Goal: Task Accomplishment & Management: Complete application form

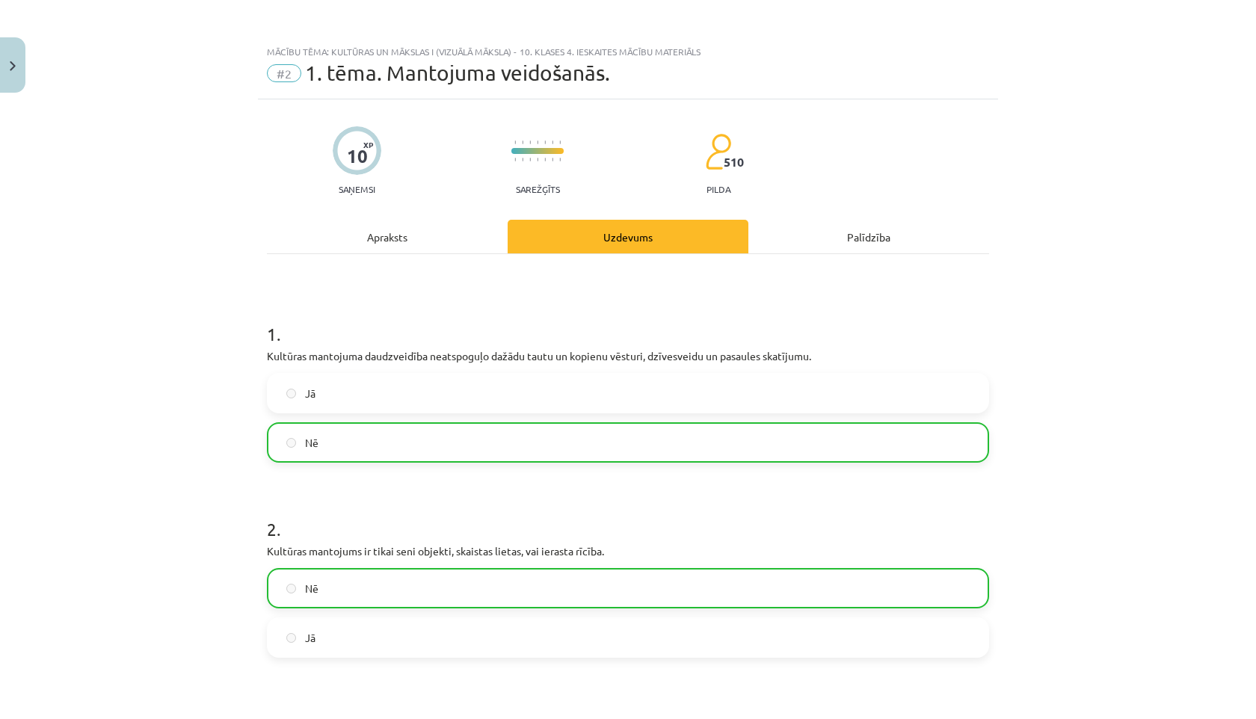
scroll to position [760, 0]
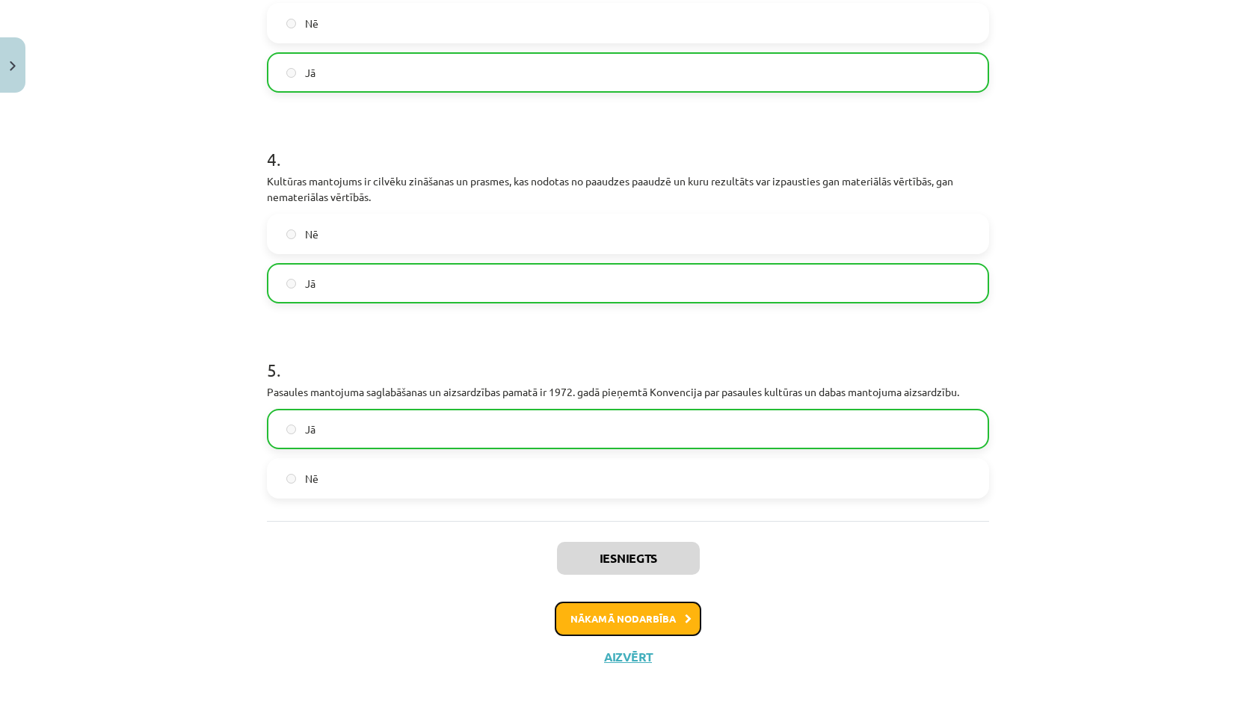
click at [650, 618] on button "Nākamā nodarbība" at bounding box center [628, 619] width 147 height 34
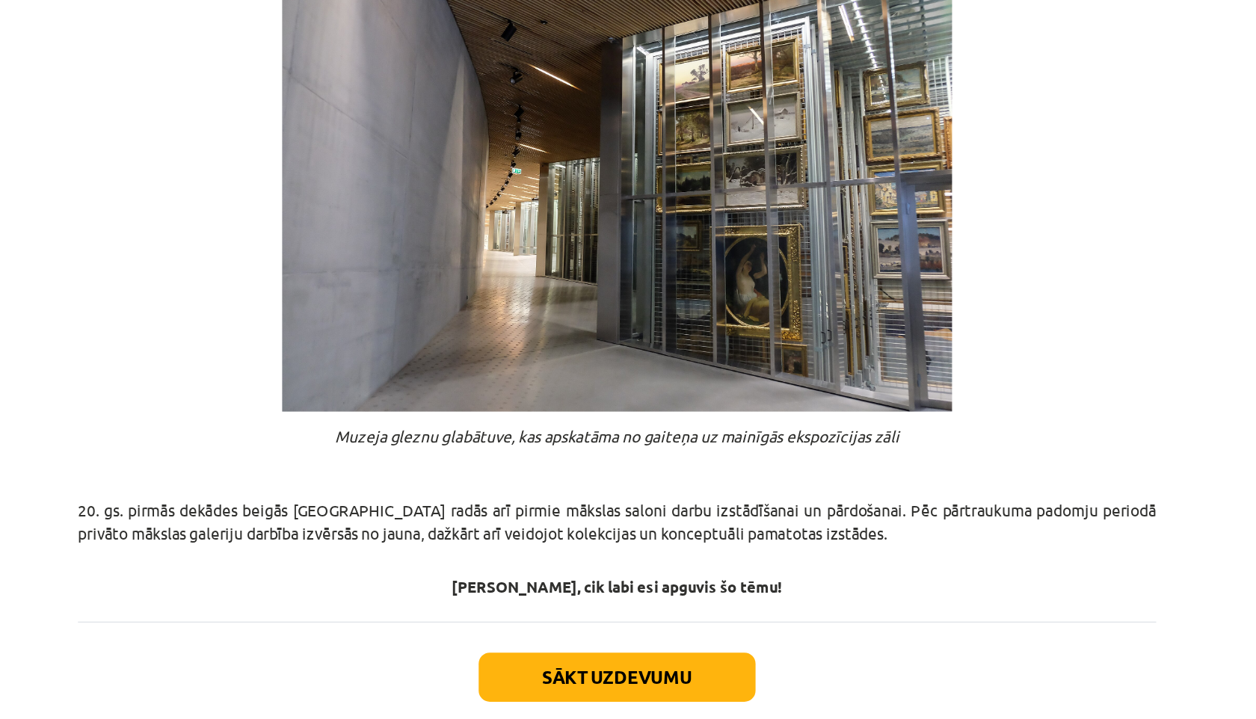
scroll to position [973, 0]
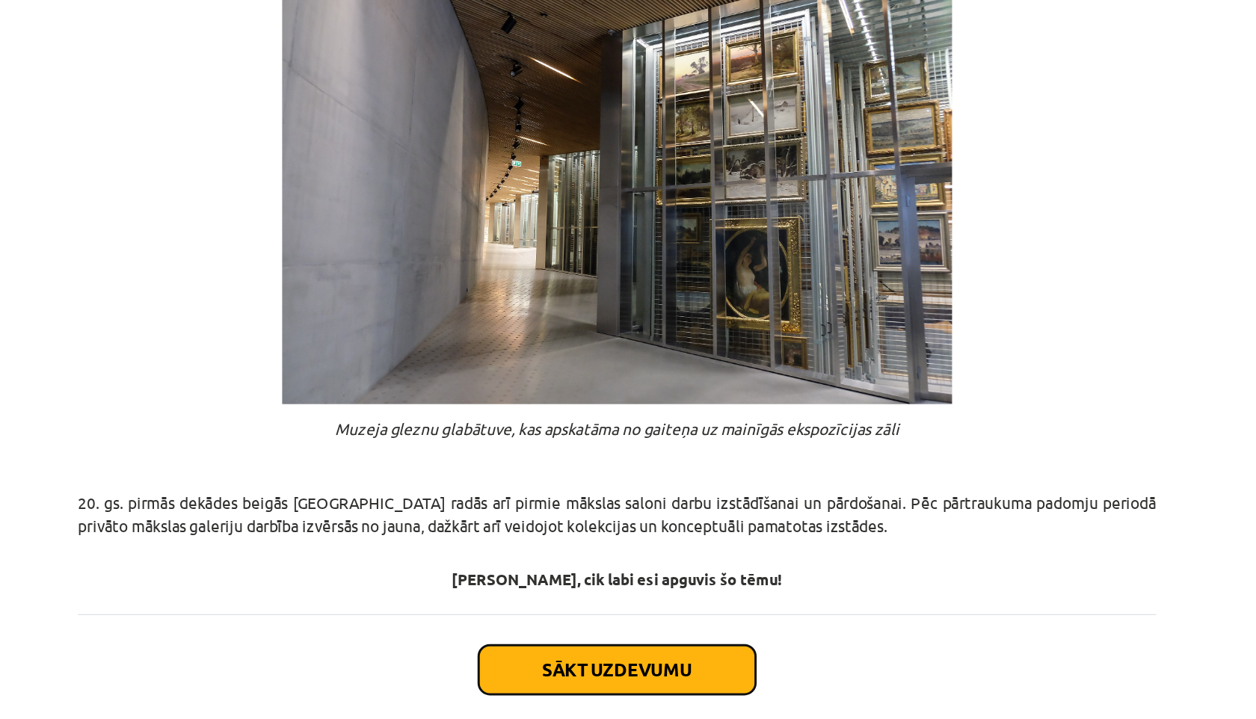
click at [666, 636] on button "Sākt uzdevumu" at bounding box center [627, 652] width 185 height 33
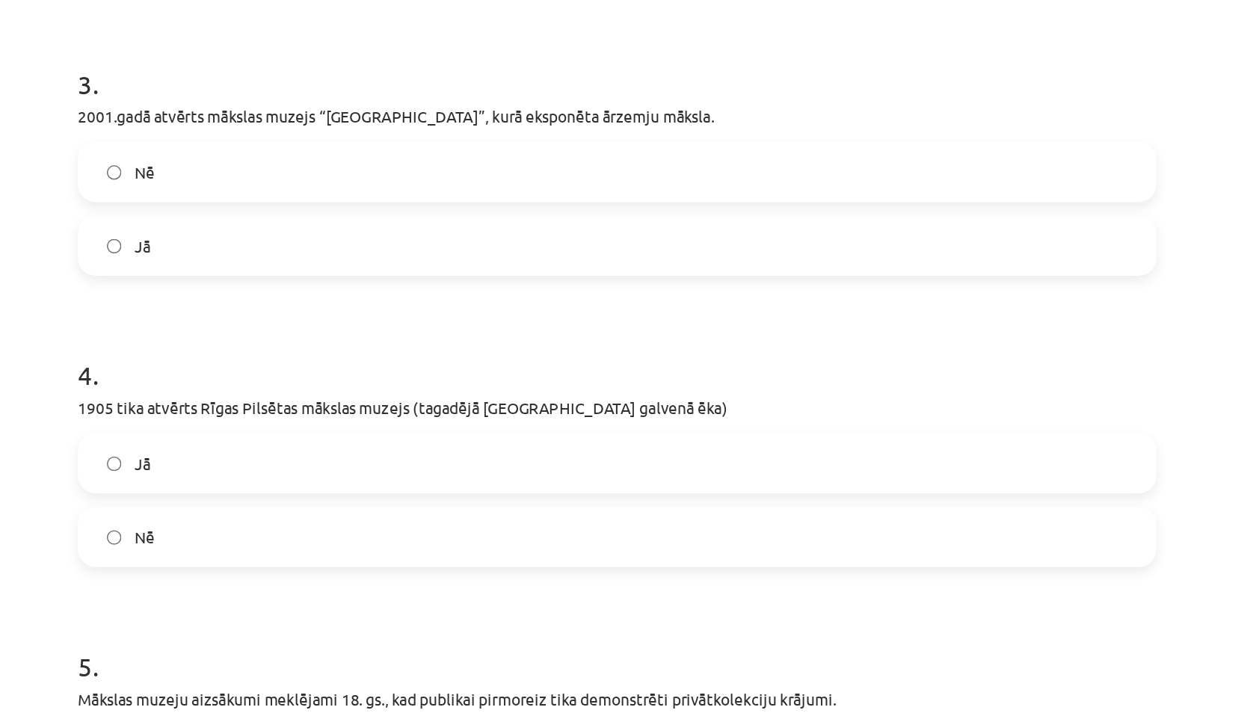
scroll to position [698, 0]
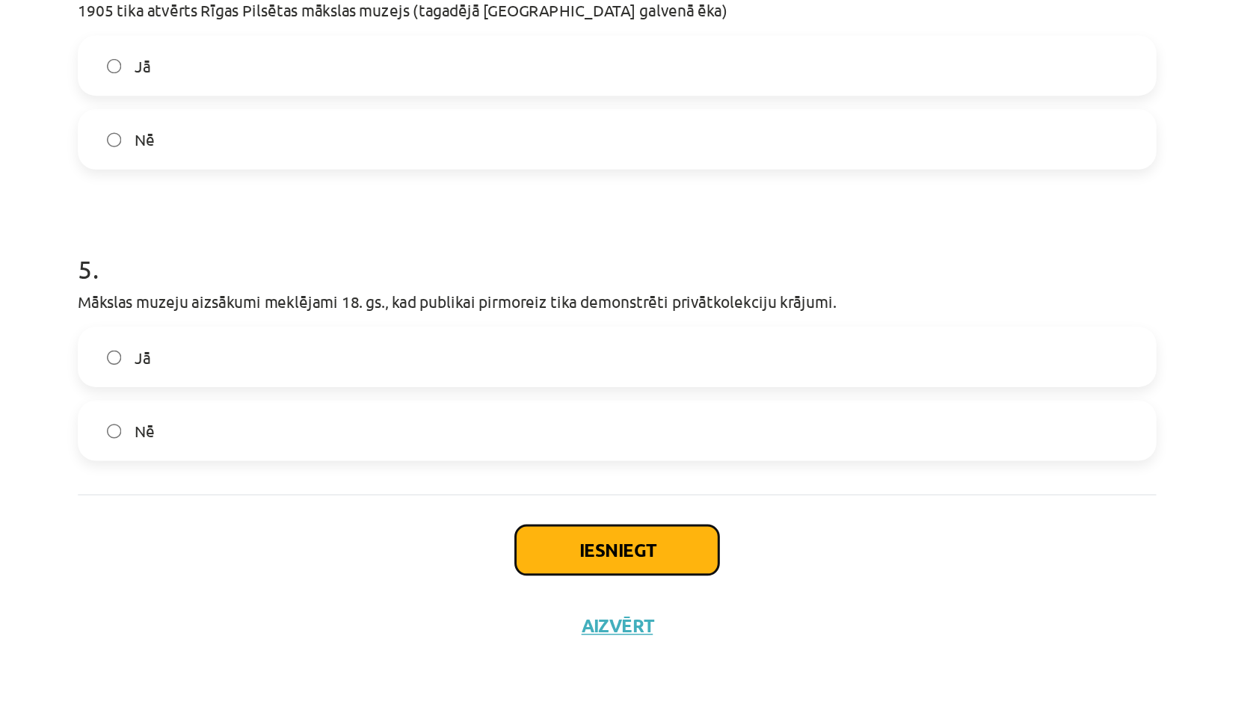
click at [607, 608] on button "Iesniegt" at bounding box center [628, 605] width 136 height 33
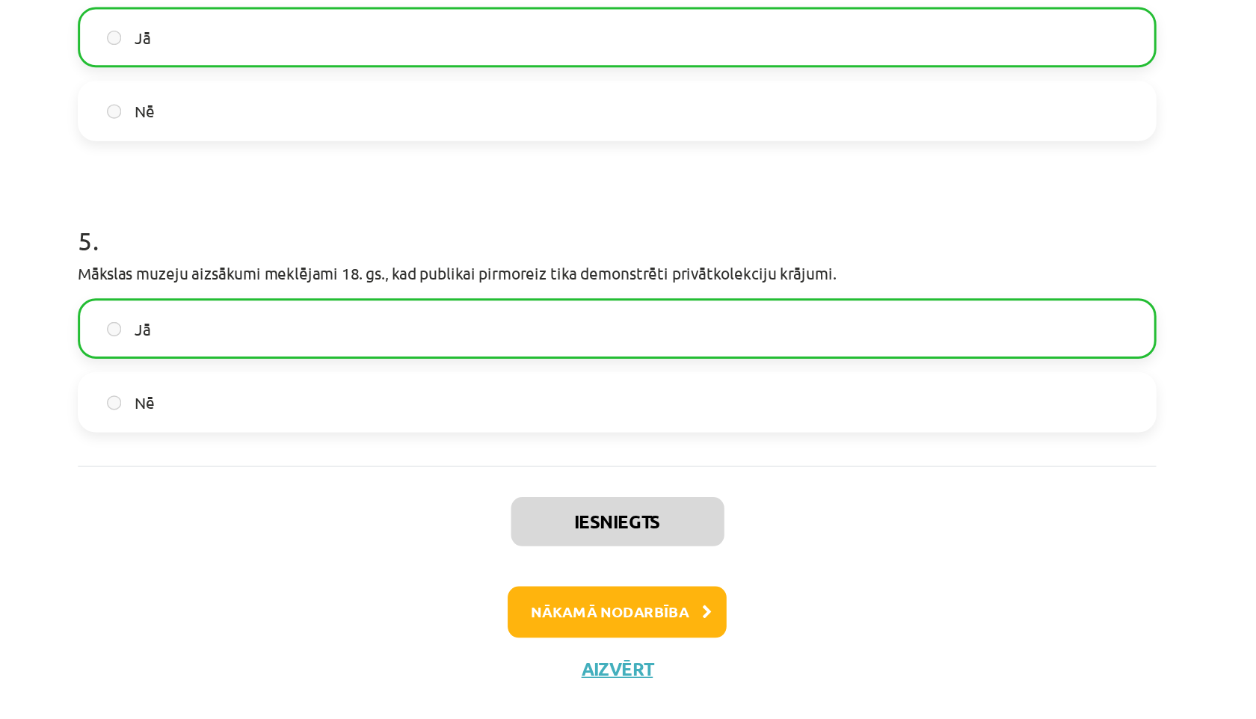
scroll to position [745, 0]
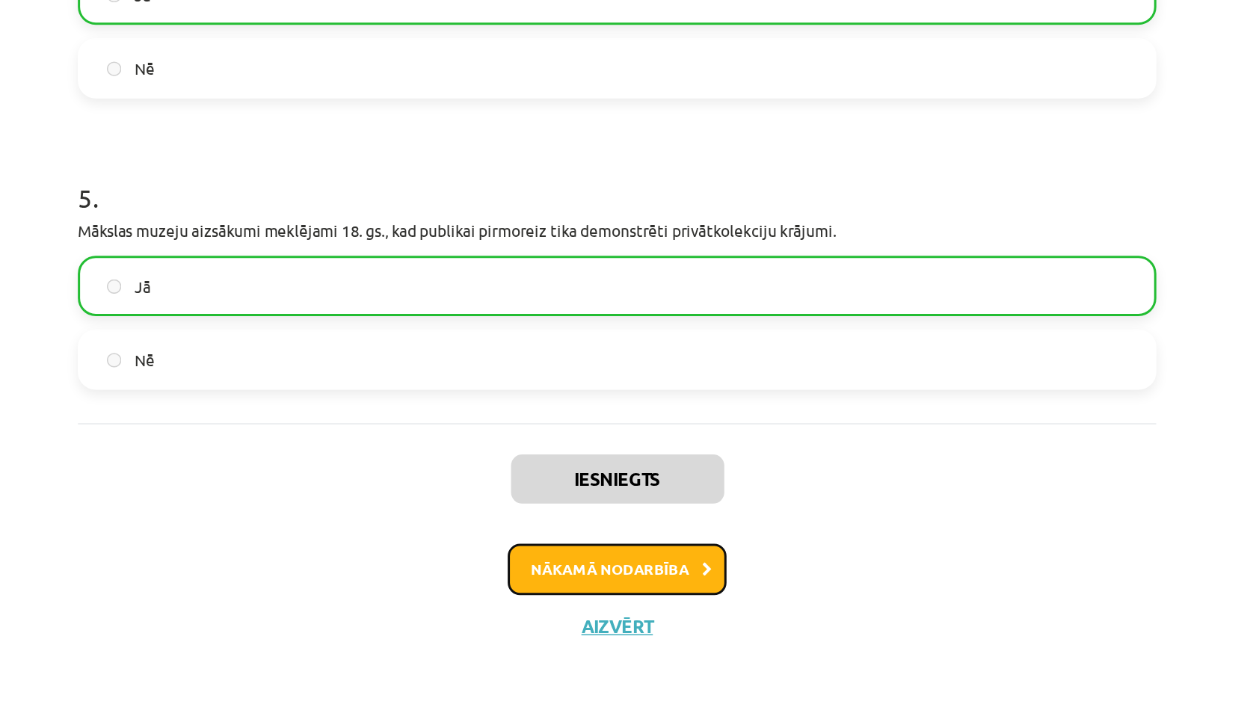
click at [606, 615] on button "Nākamā nodarbība" at bounding box center [628, 619] width 147 height 34
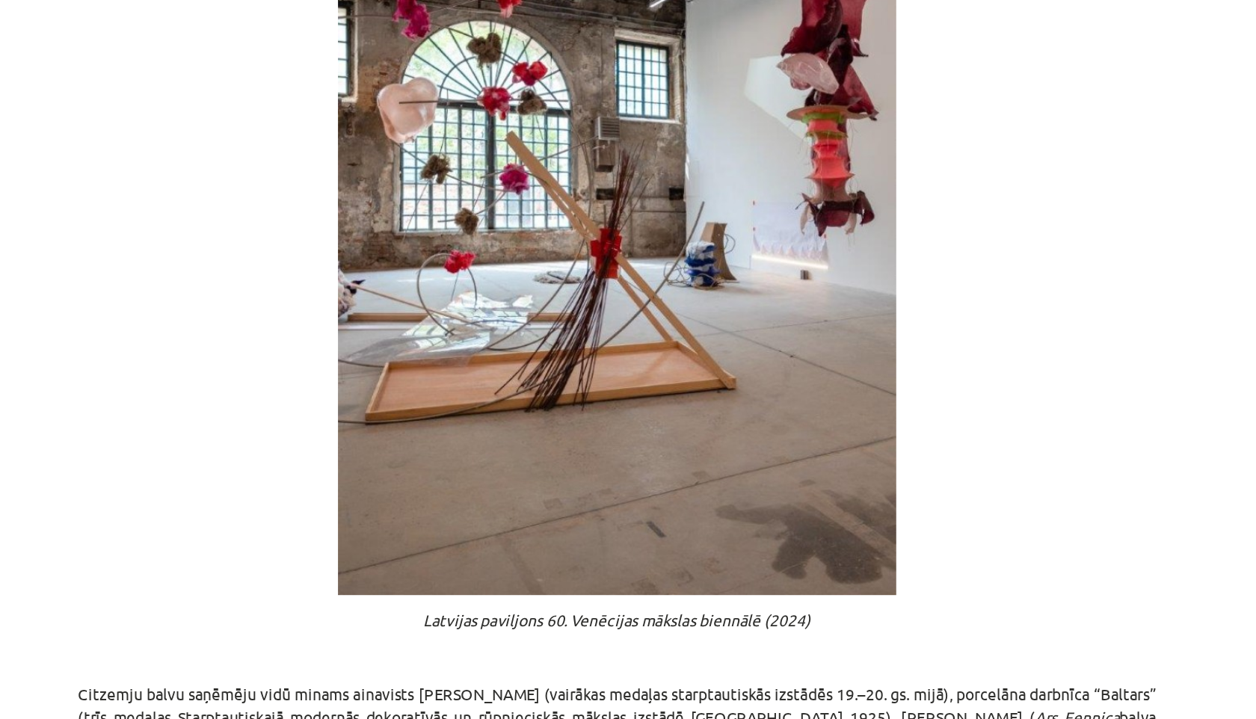
scroll to position [640, 0]
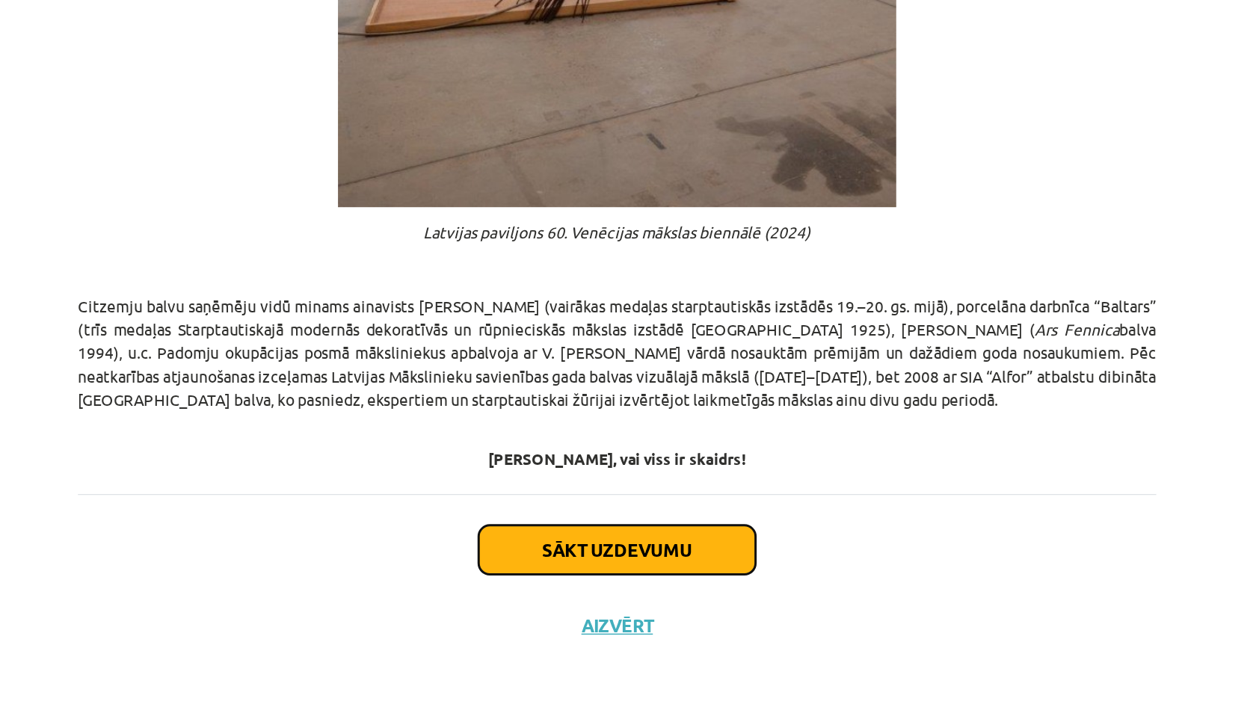
click at [646, 614] on button "Sākt uzdevumu" at bounding box center [627, 605] width 185 height 33
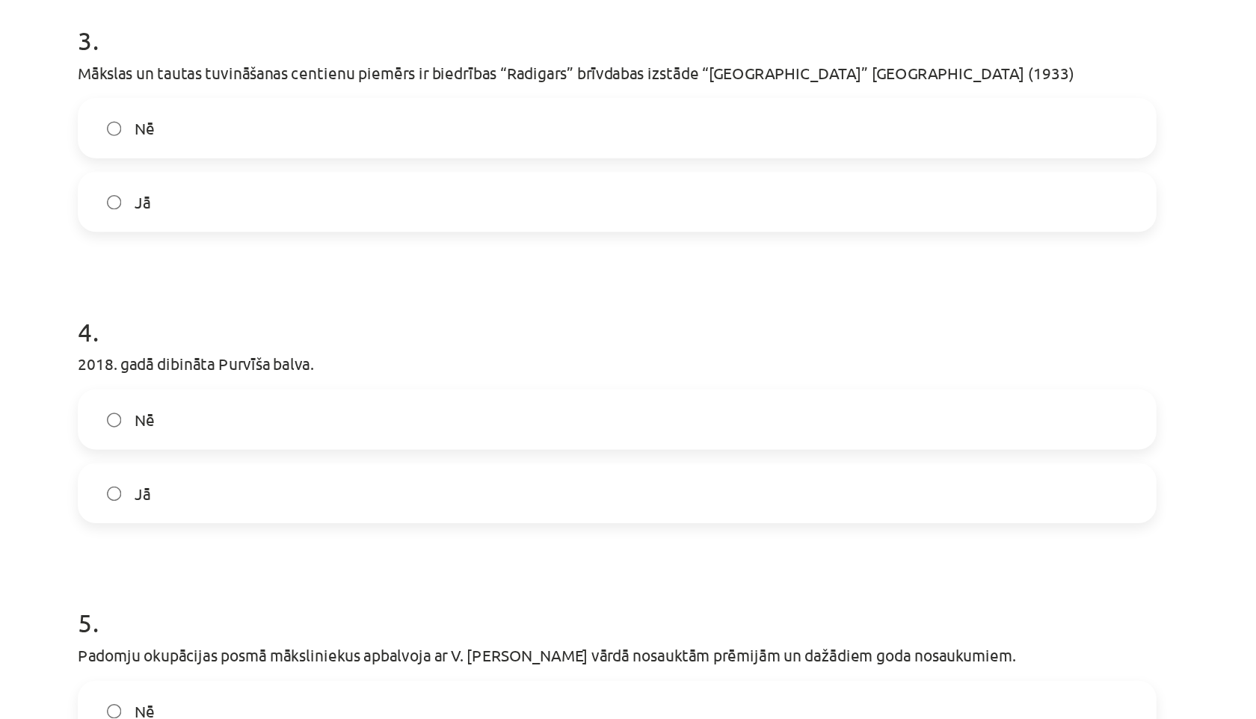
scroll to position [721, 0]
click at [292, 300] on label "Nē" at bounding box center [627, 280] width 719 height 37
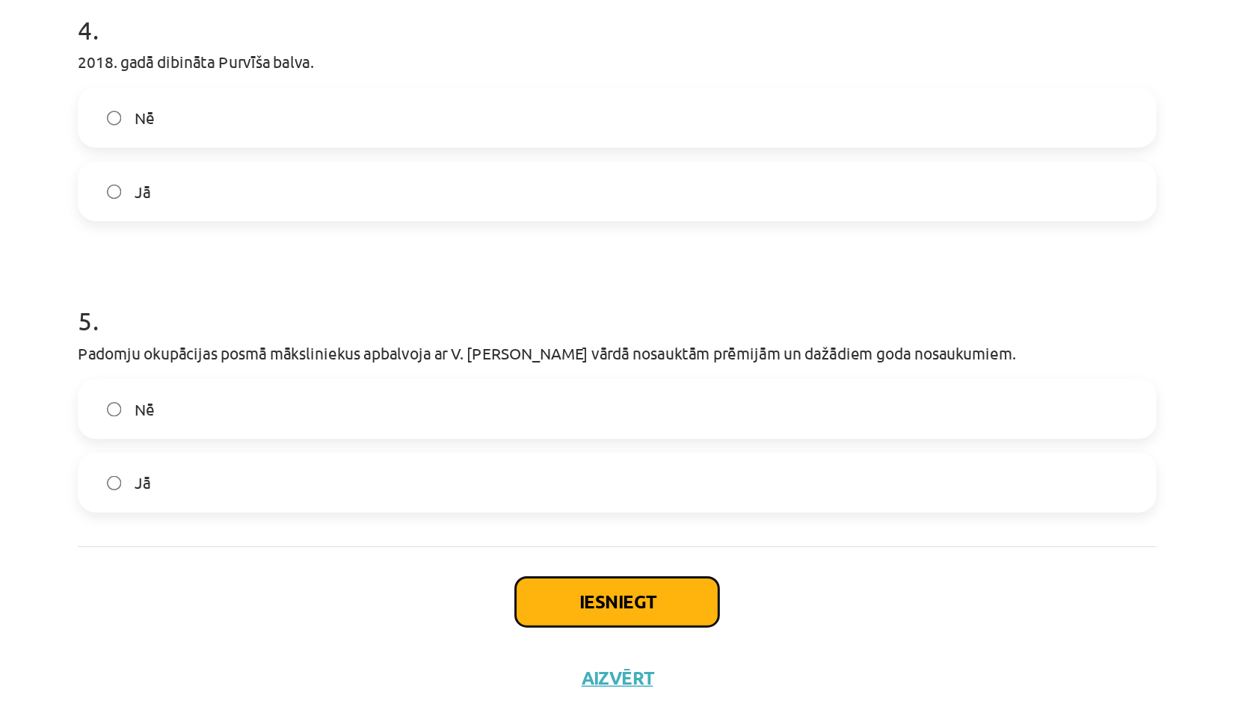
click at [591, 598] on button "Iesniegt" at bounding box center [628, 605] width 136 height 33
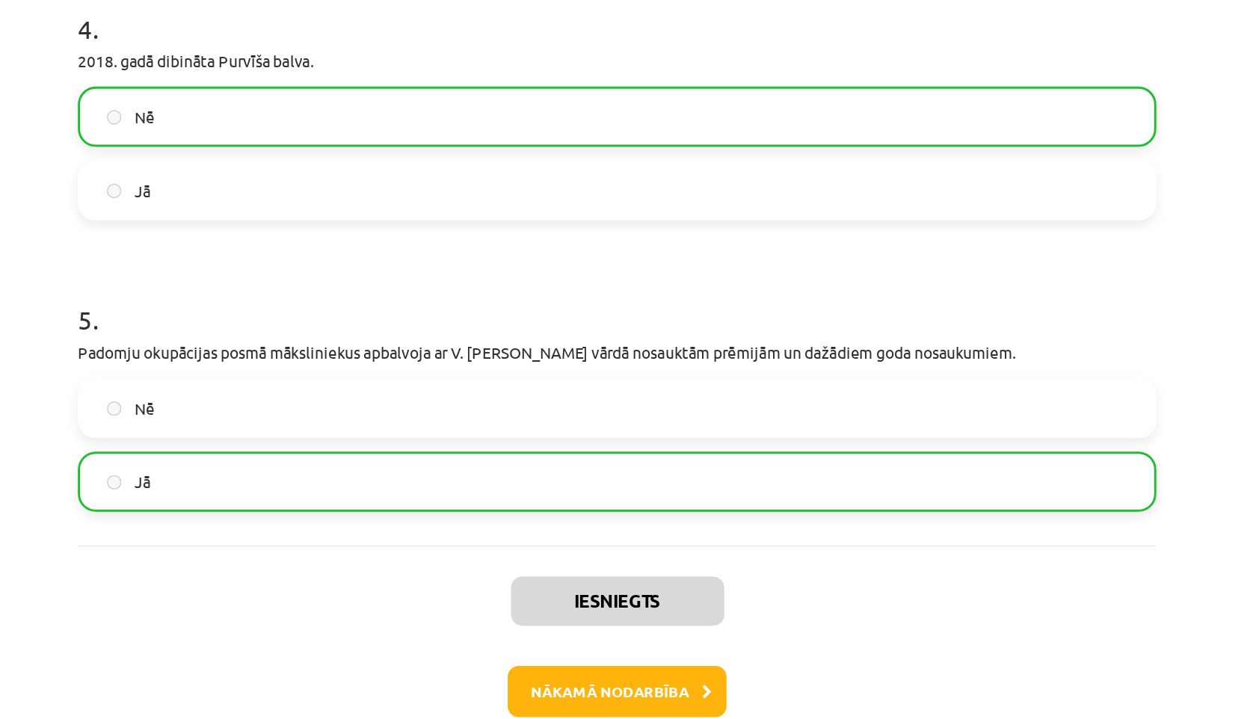
scroll to position [784, 0]
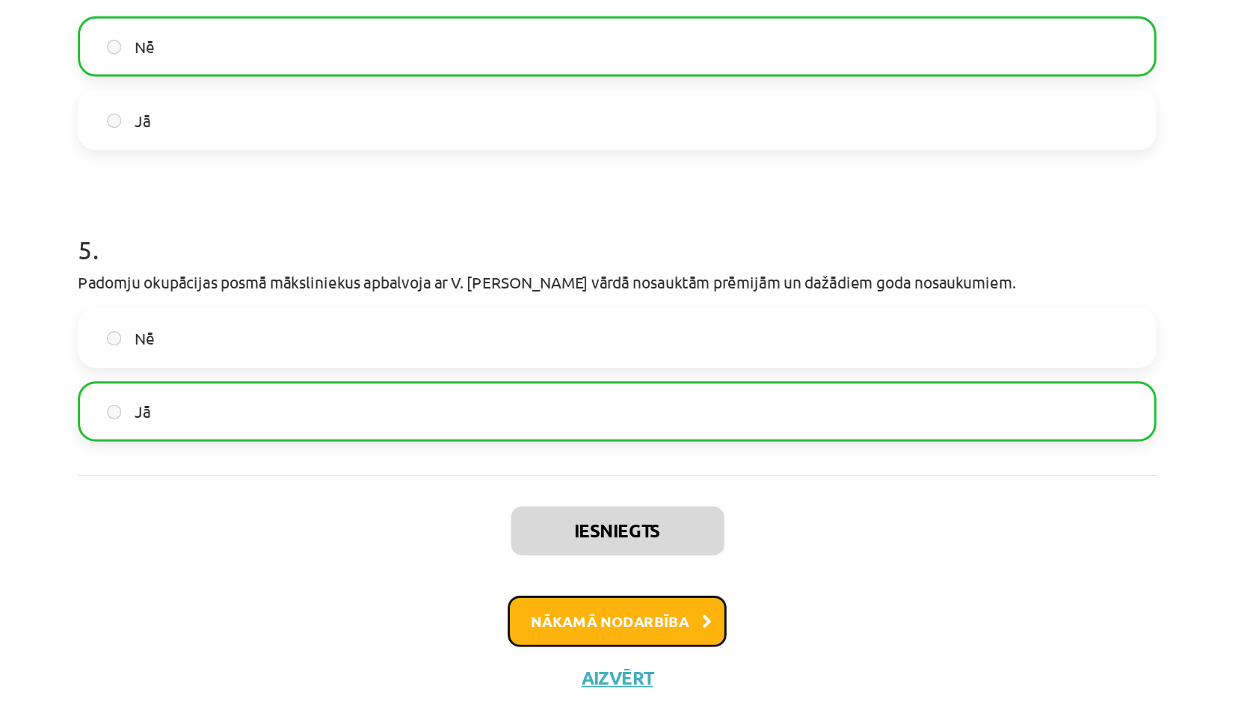
click at [621, 617] on button "Nākamā nodarbība" at bounding box center [628, 618] width 147 height 34
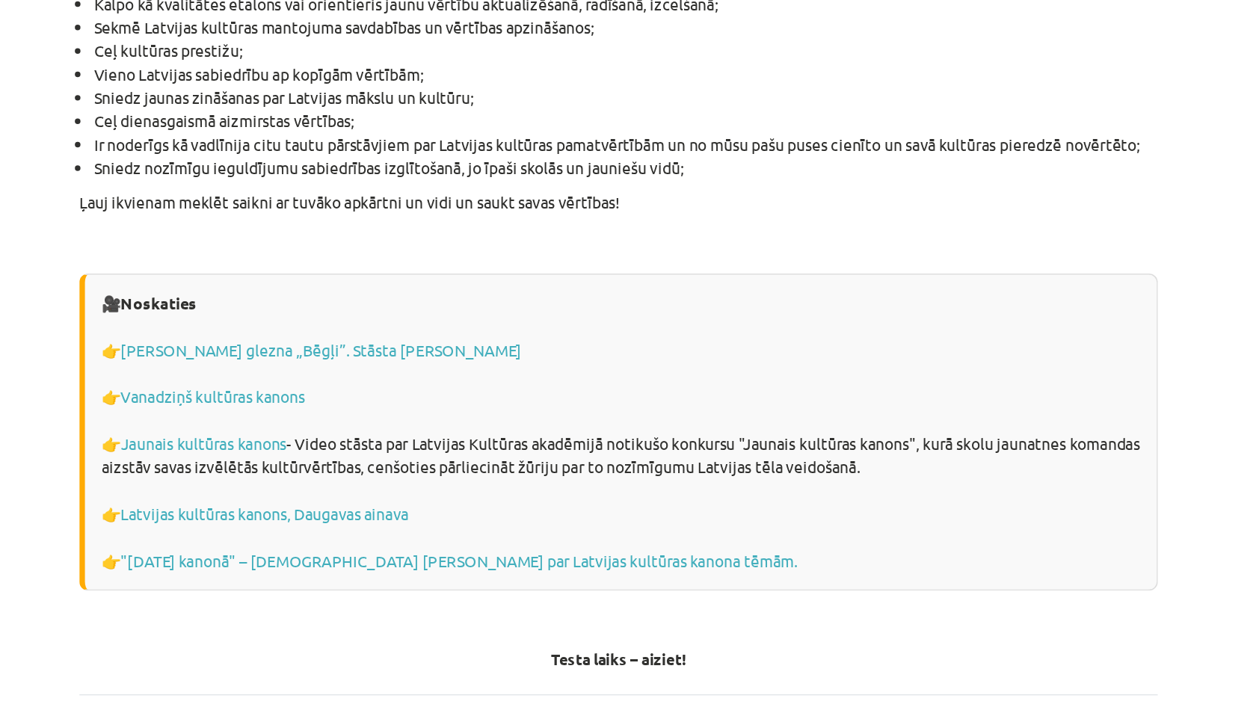
scroll to position [3966, 0]
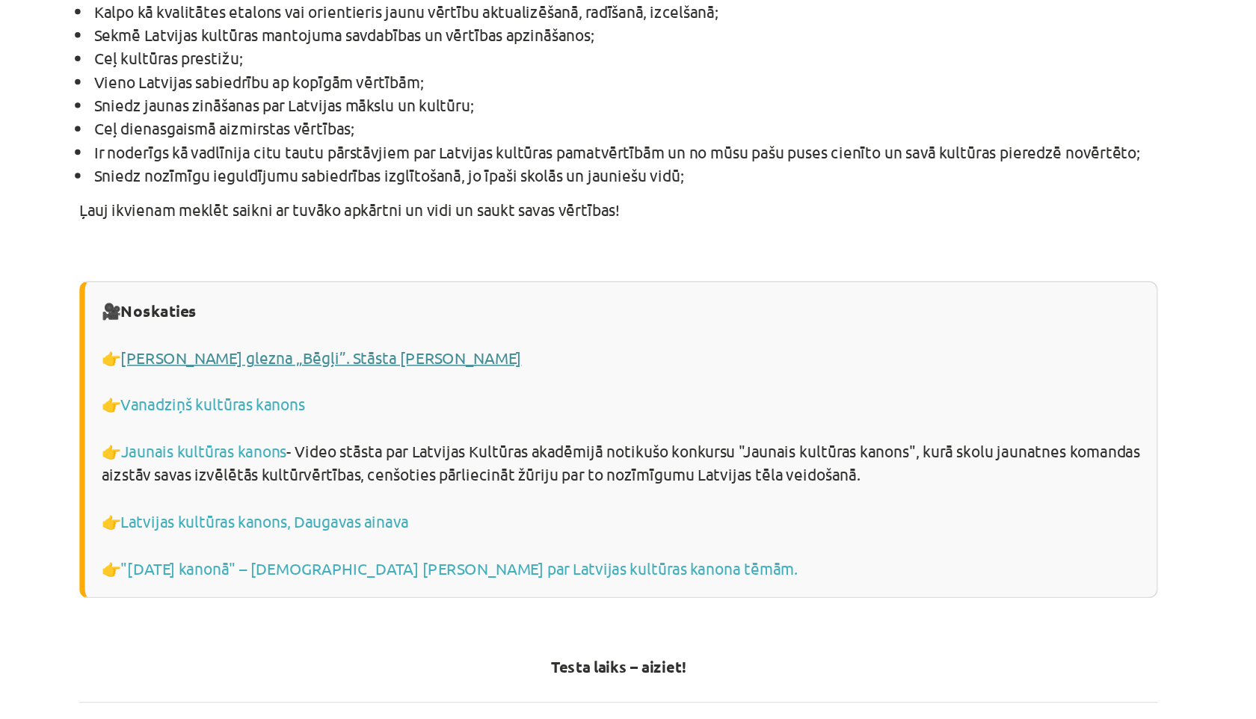
click at [372, 469] on link "[PERSON_NAME] glezna „Bēgļi”. Stāsta [PERSON_NAME]" at bounding box center [429, 475] width 268 height 13
click at [327, 501] on link "Vanadziņš kultūras kanons" at bounding box center [356, 507] width 123 height 13
click at [381, 532] on link "Jaunais kultūras kanons" at bounding box center [350, 538] width 111 height 13
click at [315, 579] on link "Latvijas kultūras kanons, Daugavas ainava" at bounding box center [391, 585] width 193 height 13
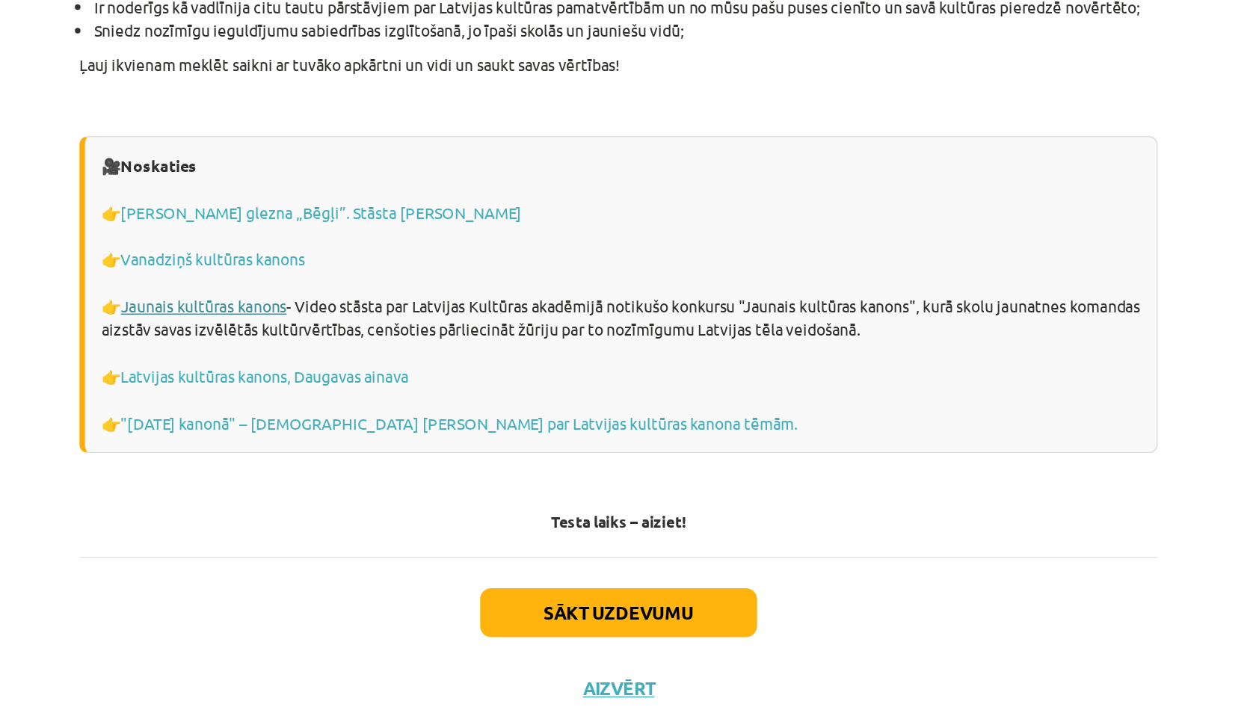
scroll to position [4089, 0]
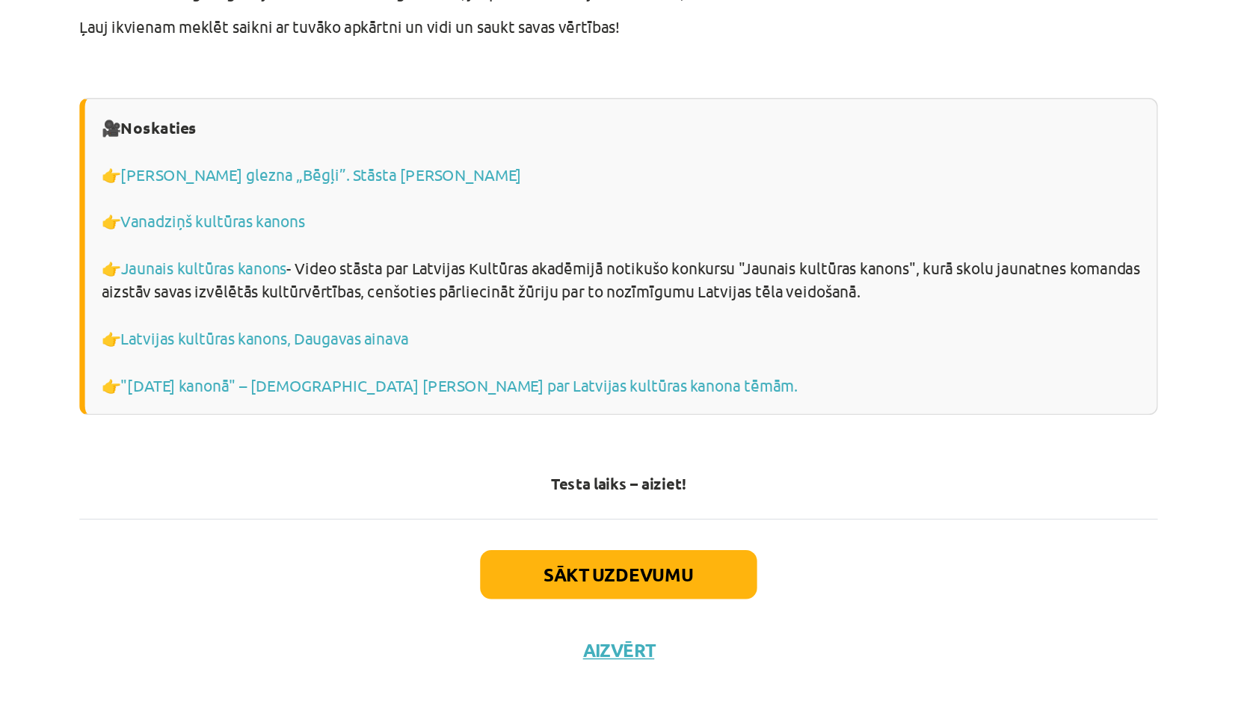
click at [591, 606] on button "Sākt uzdevumu" at bounding box center [627, 622] width 185 height 33
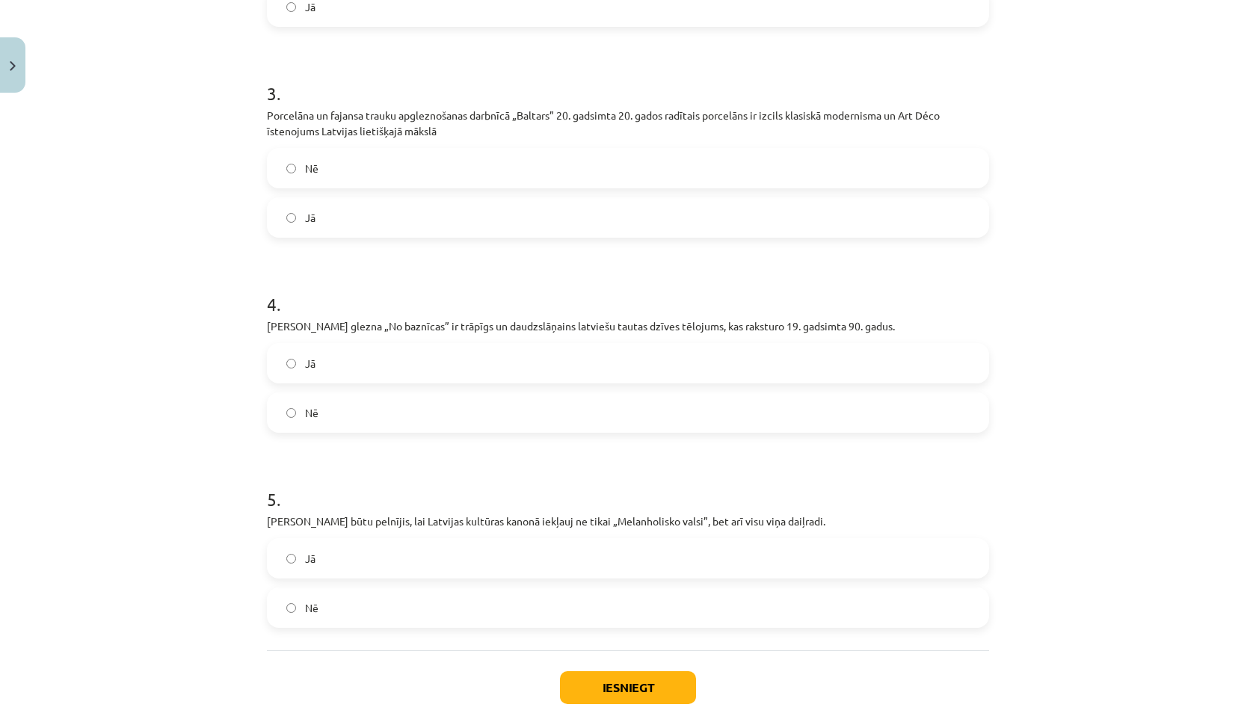
scroll to position [713, 0]
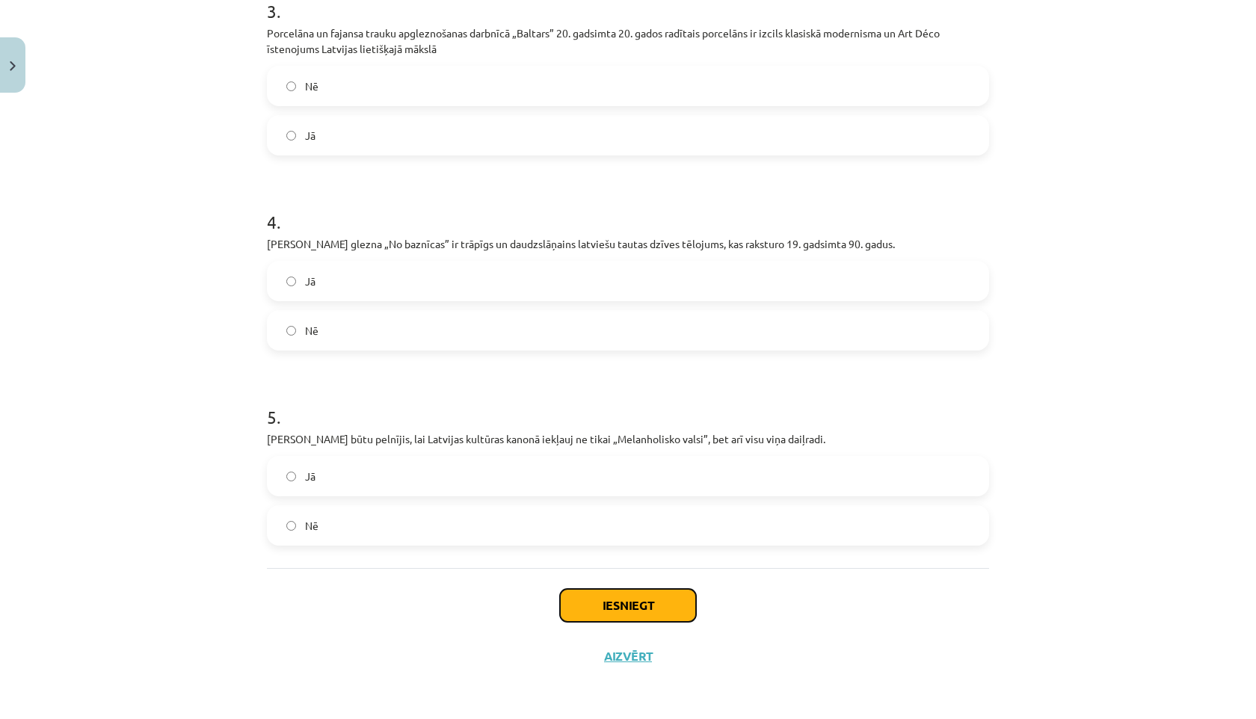
click at [583, 599] on button "Iesniegt" at bounding box center [628, 605] width 136 height 33
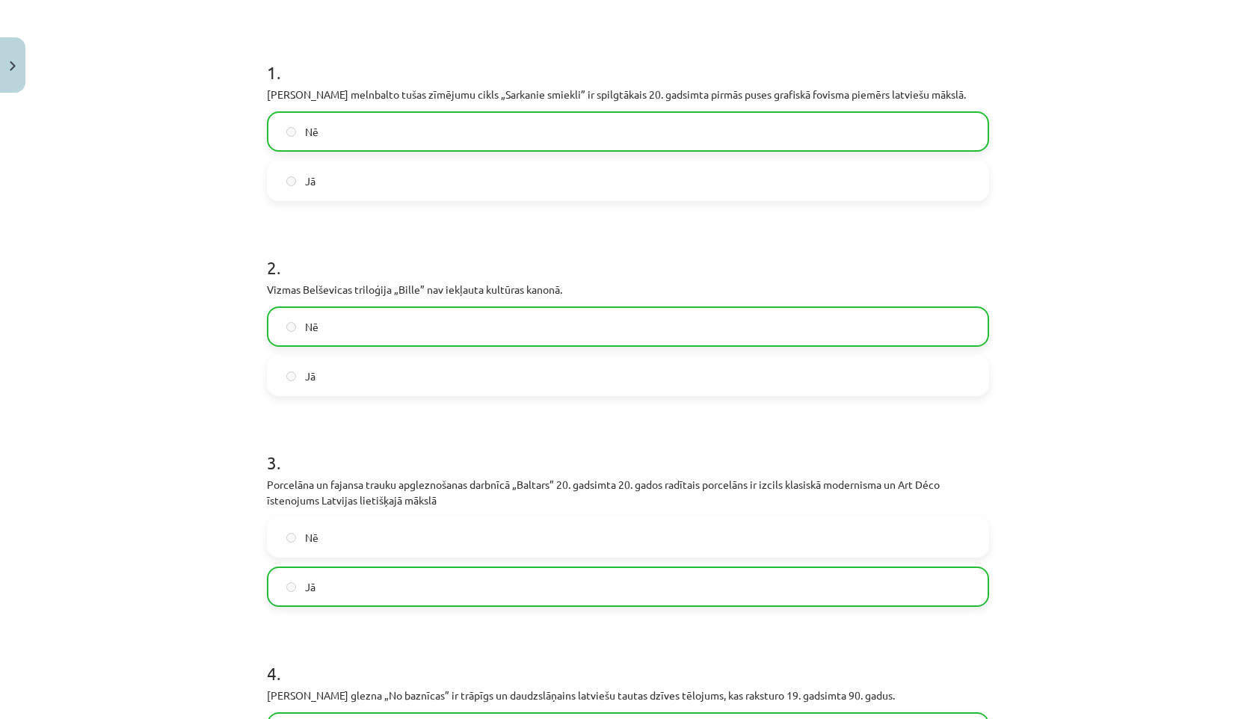
scroll to position [760, 0]
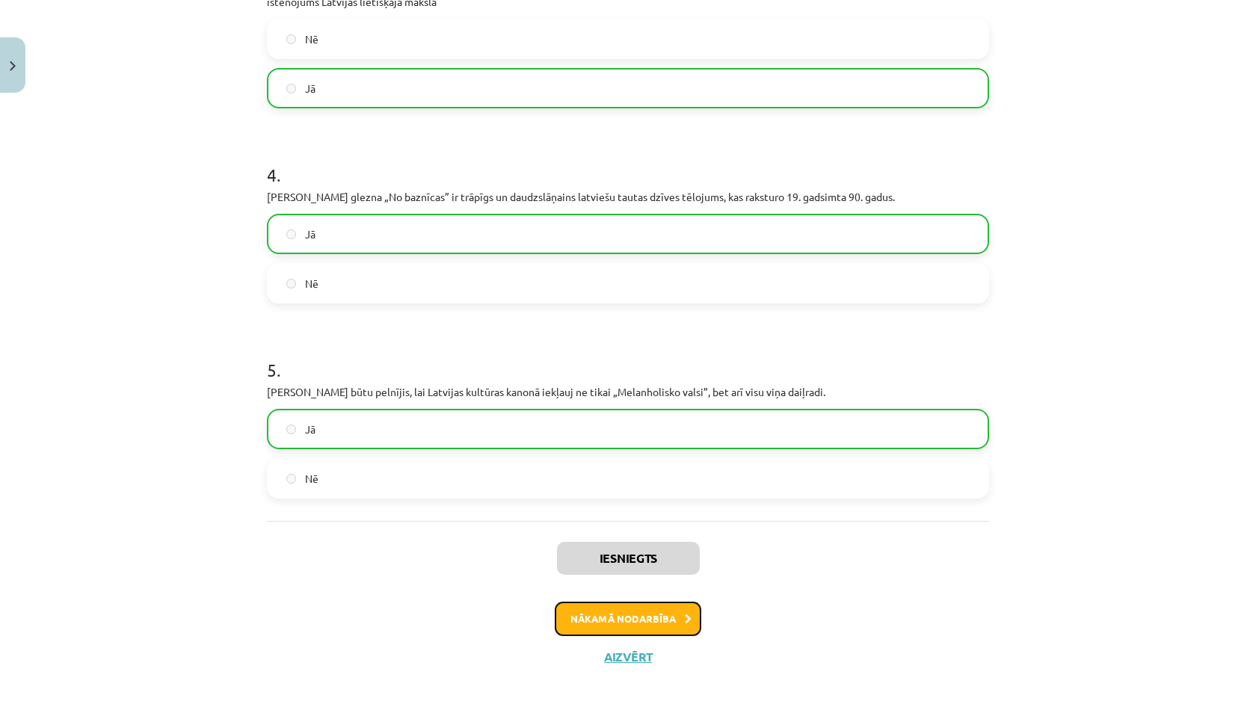
click at [573, 620] on button "Nākamā nodarbība" at bounding box center [628, 619] width 147 height 34
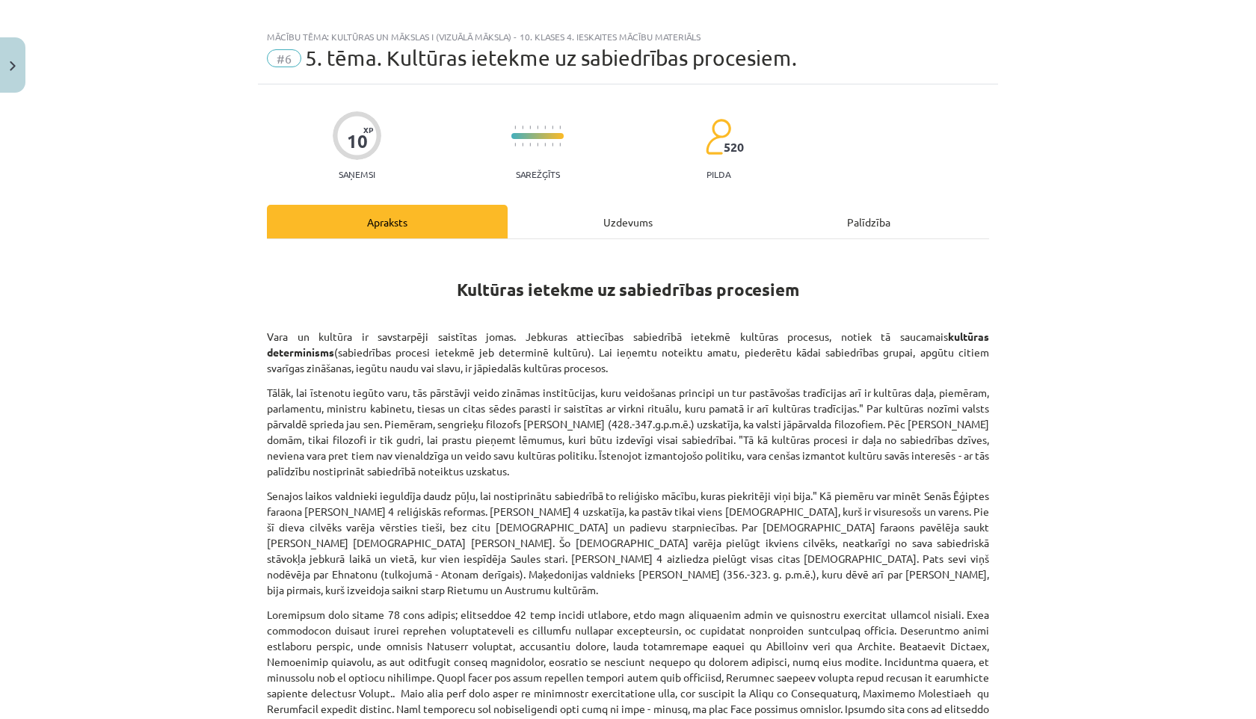
scroll to position [12, 0]
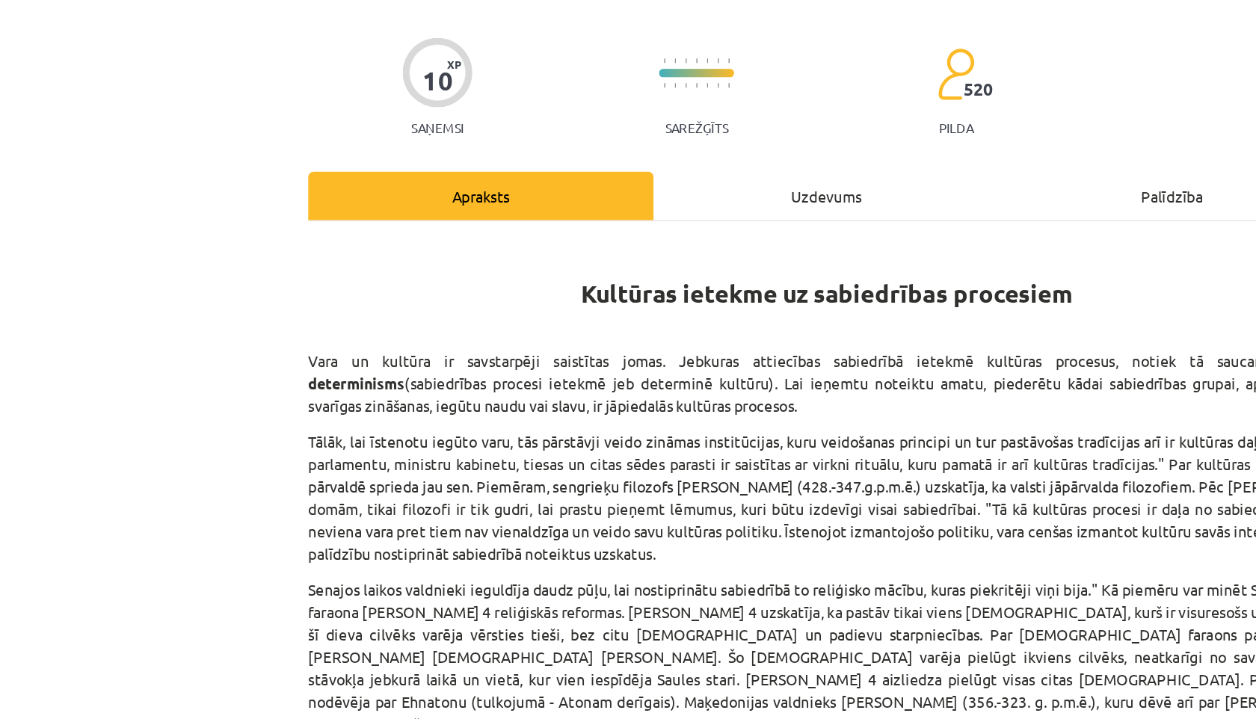
click at [156, 295] on div "Mācību tēma: Kultūras un mākslas i (vizuālā māksla) - 10. klases 4. ieskaites m…" at bounding box center [628, 359] width 1256 height 719
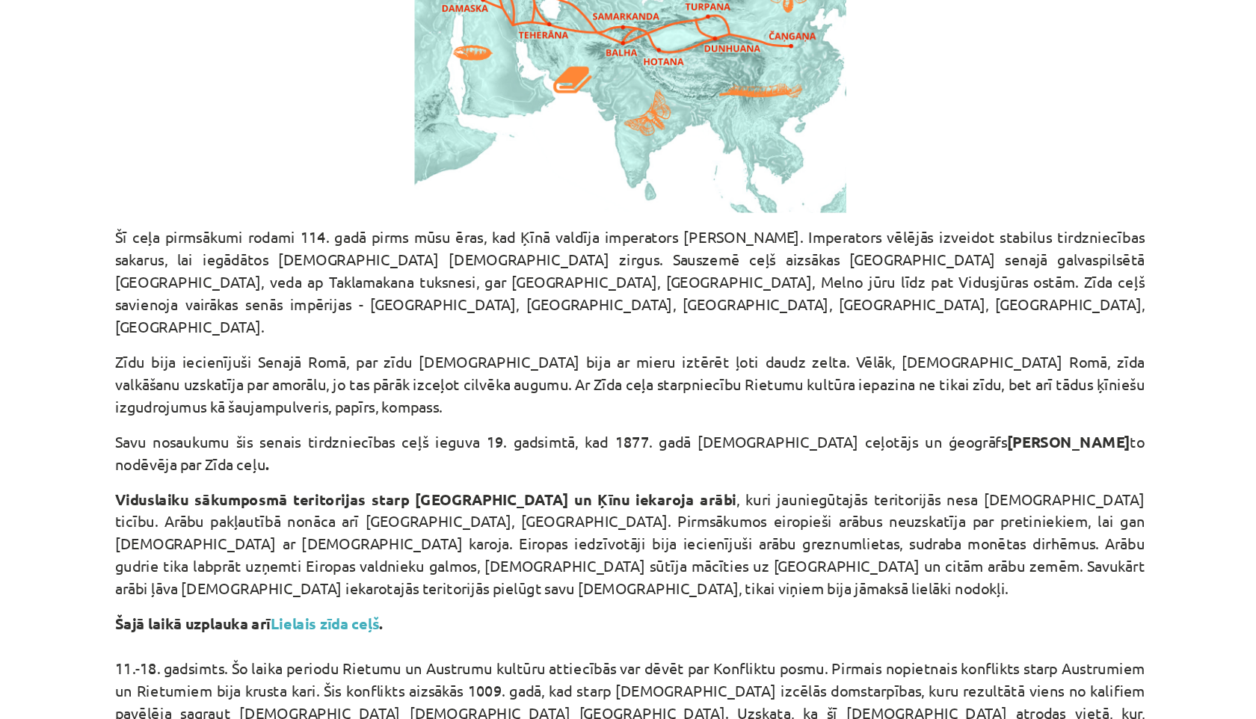
scroll to position [699, 0]
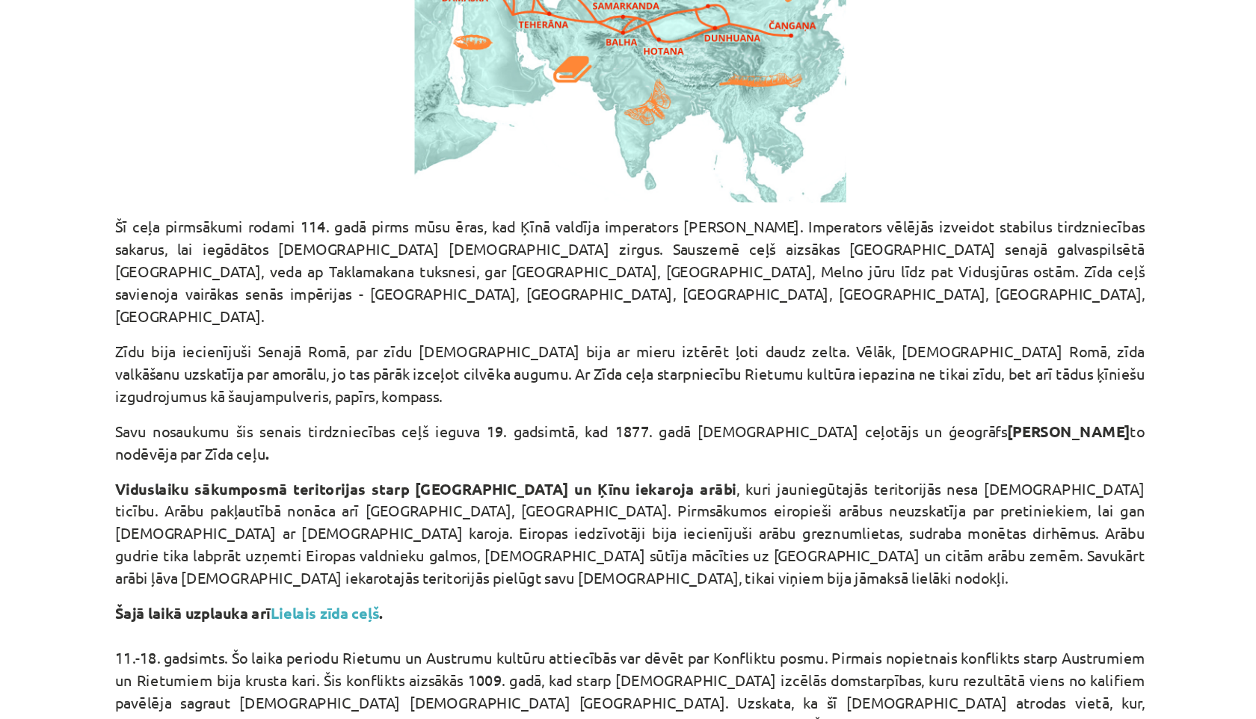
click at [764, 555] on p "Viduslaiku sākumposmā teritorijas starp [GEOGRAPHIC_DATA] un Ķīnu iekaroja arāb…" at bounding box center [628, 588] width 722 height 78
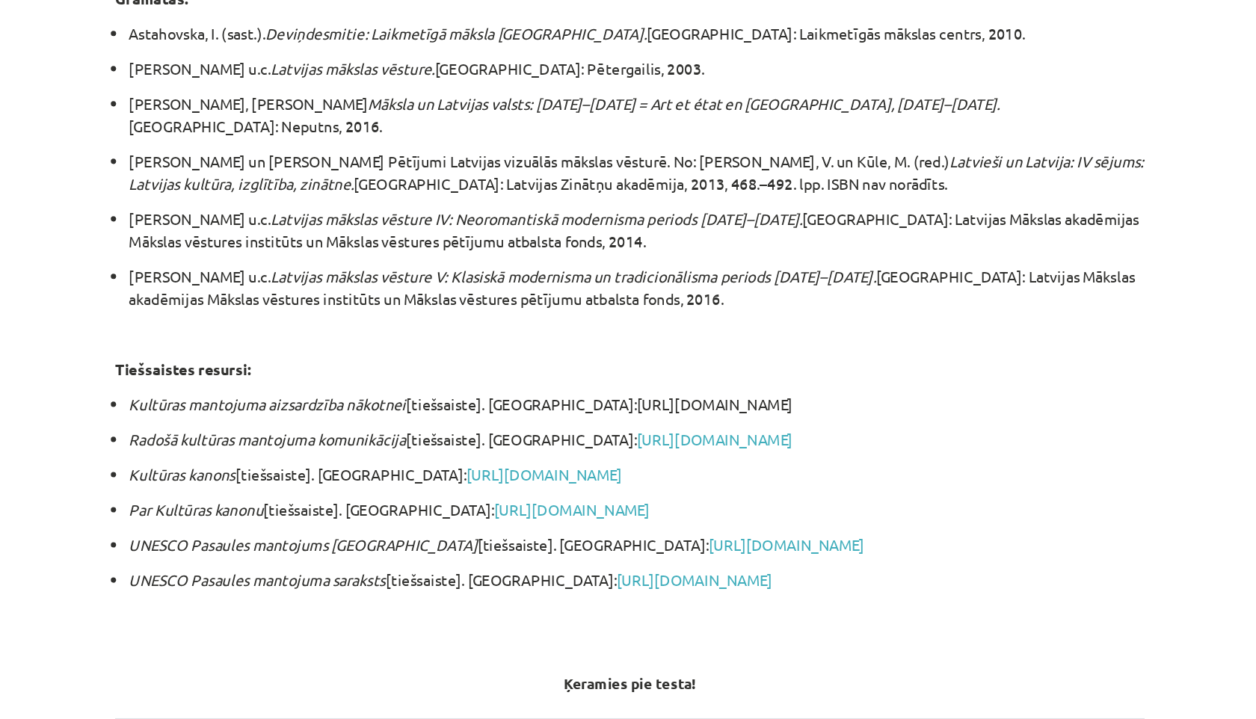
scroll to position [2655, 0]
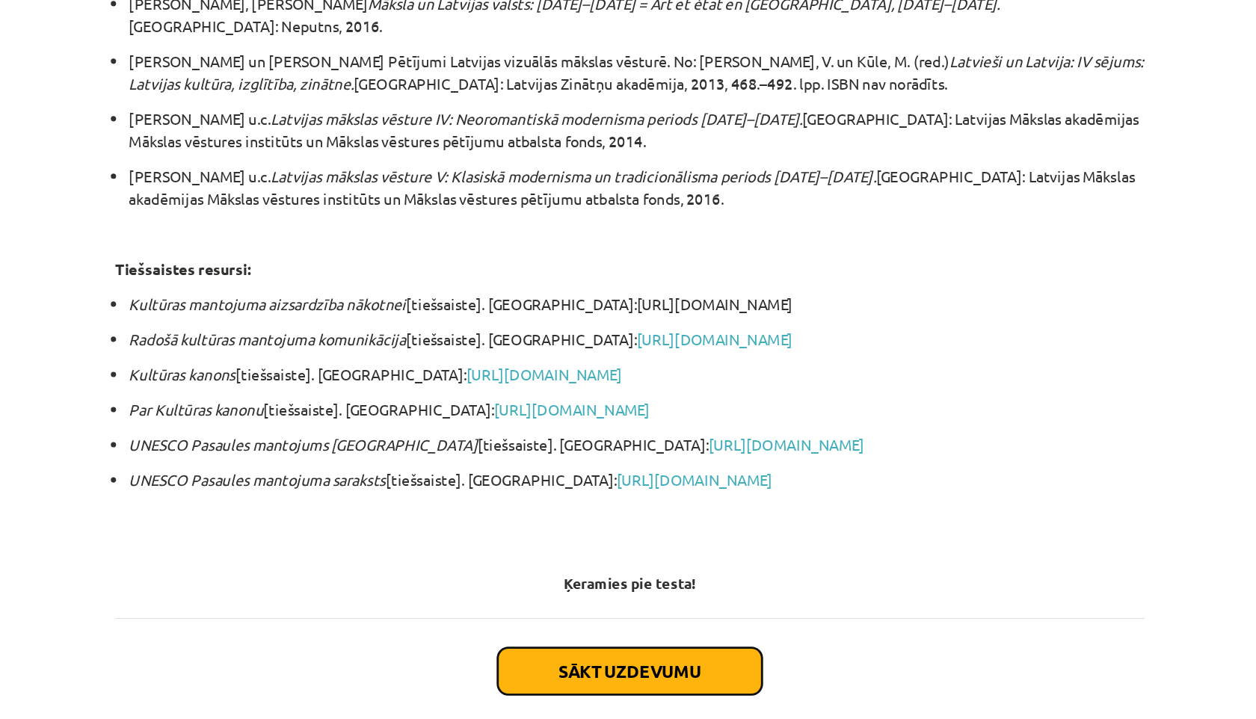
click at [632, 669] on button "Sākt uzdevumu" at bounding box center [627, 685] width 185 height 33
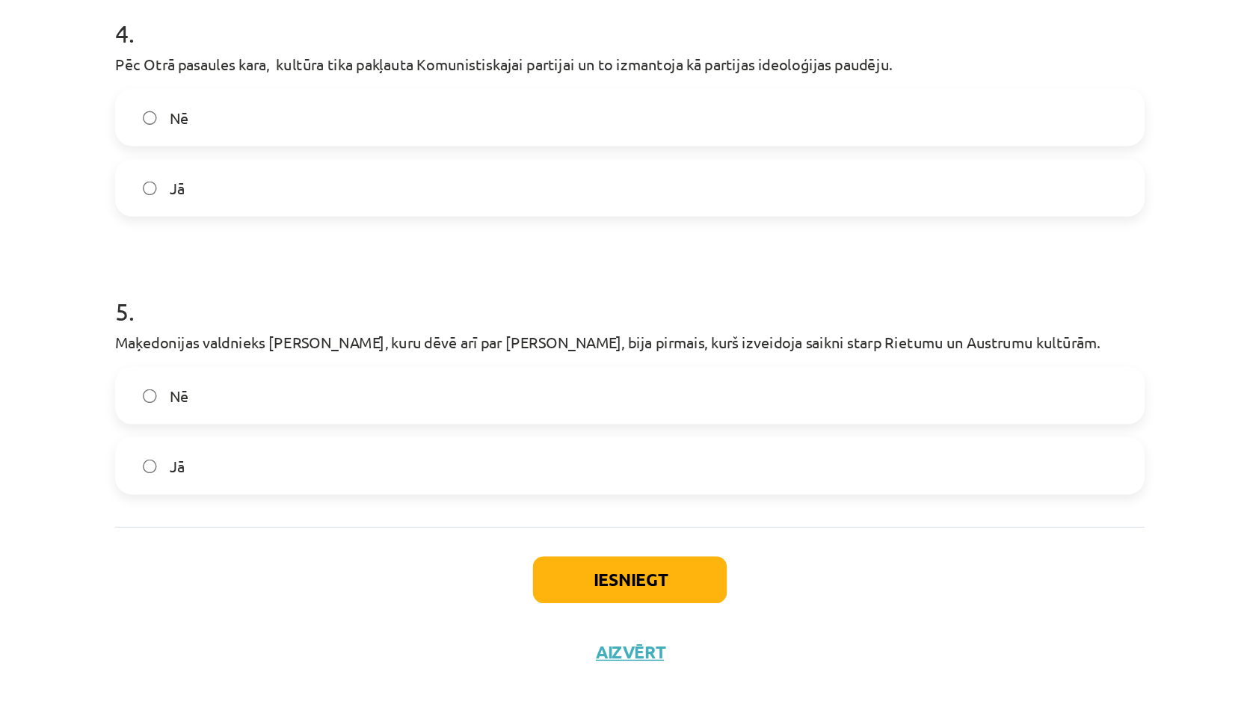
scroll to position [0, 0]
click at [670, 609] on button "Iesniegt" at bounding box center [628, 621] width 136 height 33
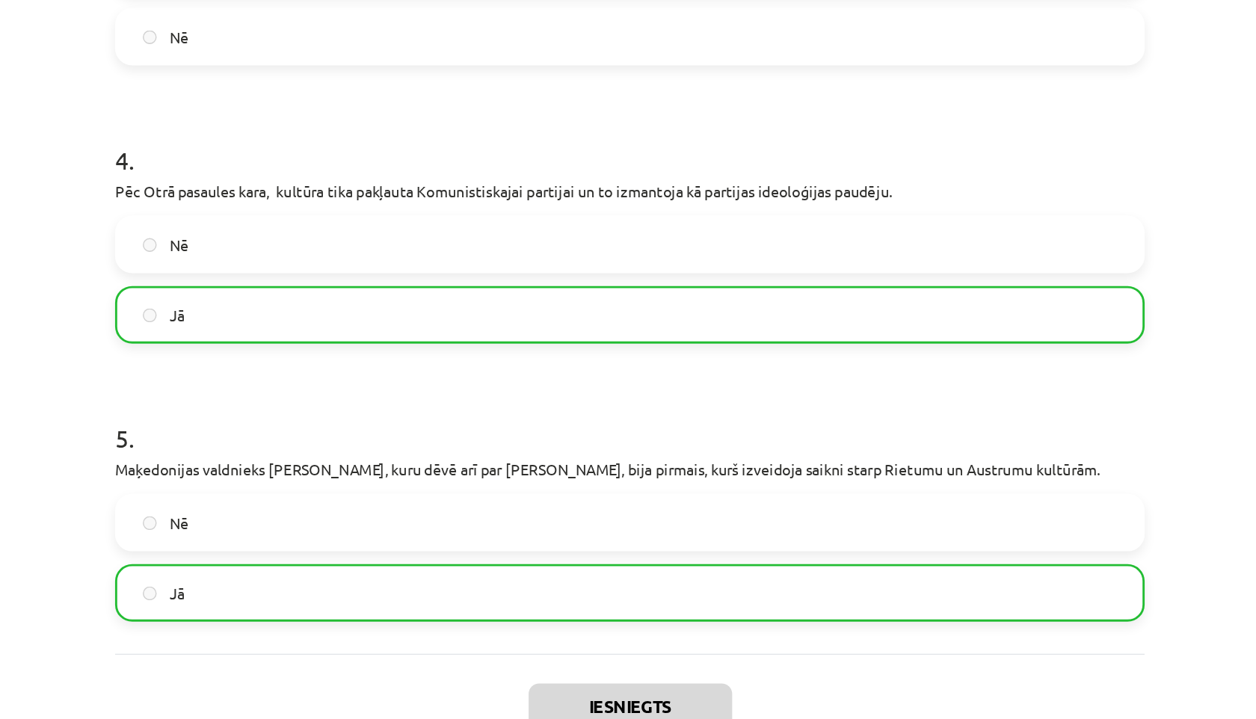
scroll to position [745, 0]
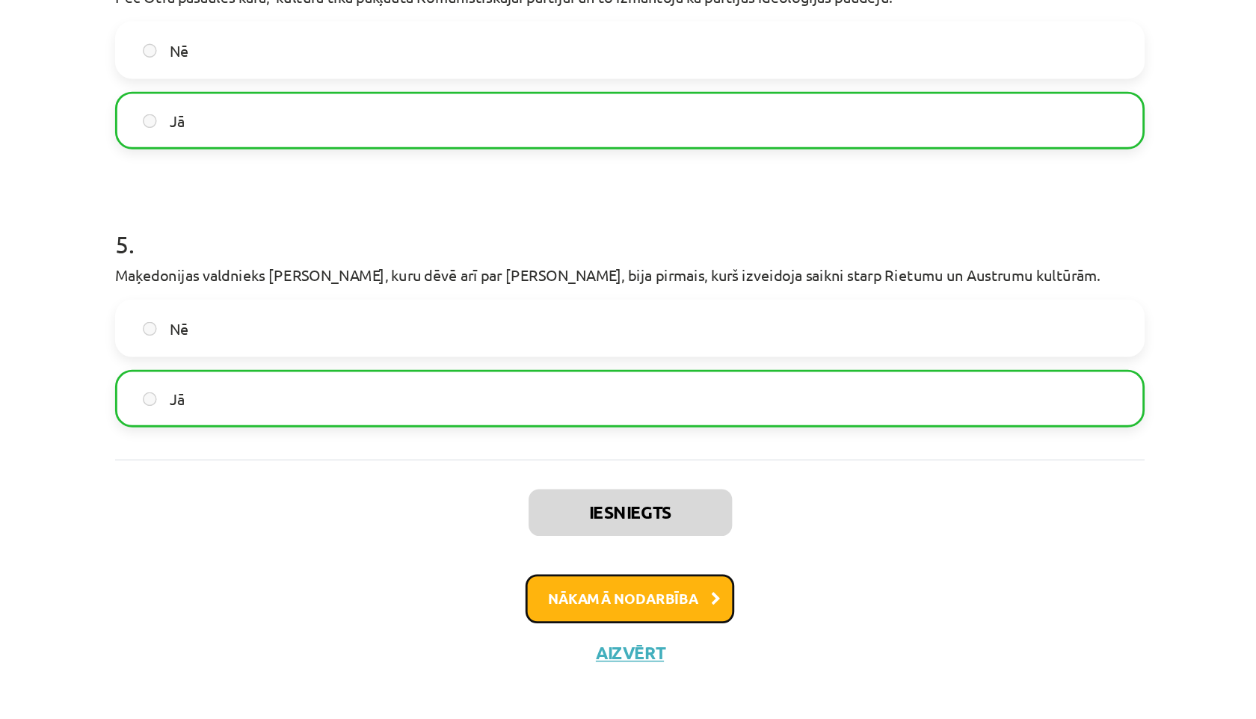
click at [590, 621] on button "Nākamā nodarbība" at bounding box center [628, 635] width 147 height 34
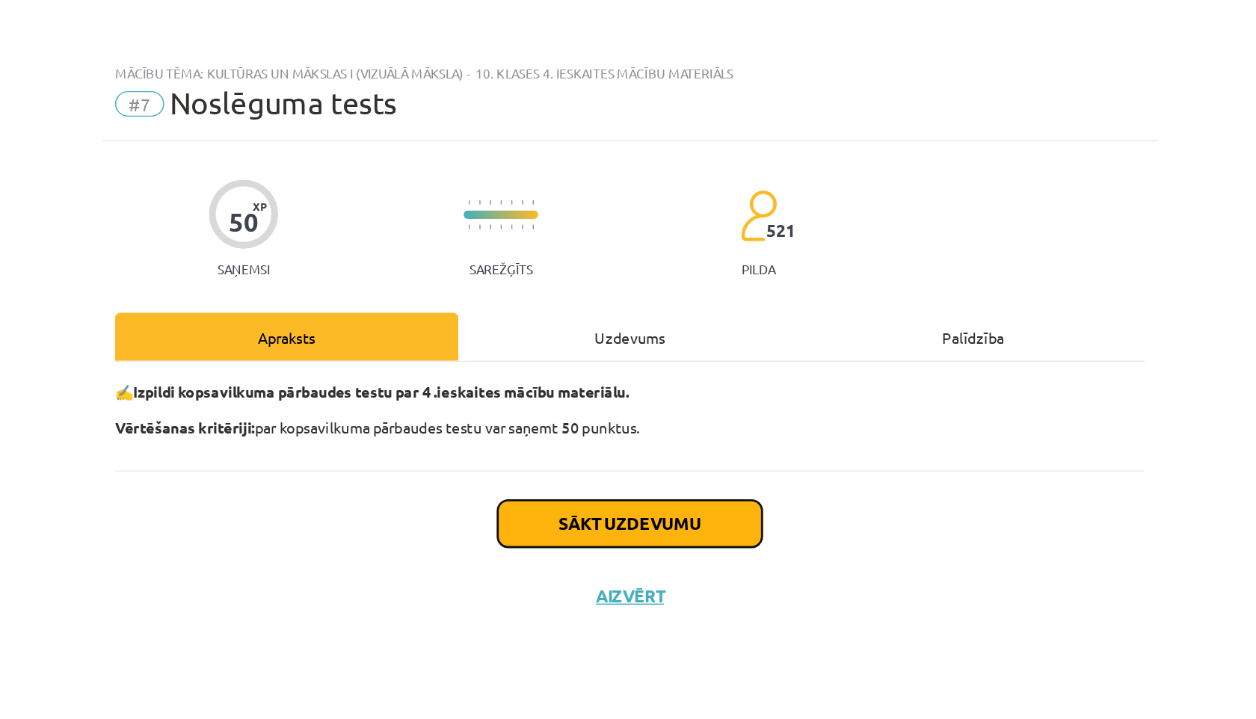
click at [602, 369] on button "Sākt uzdevumu" at bounding box center [627, 367] width 185 height 33
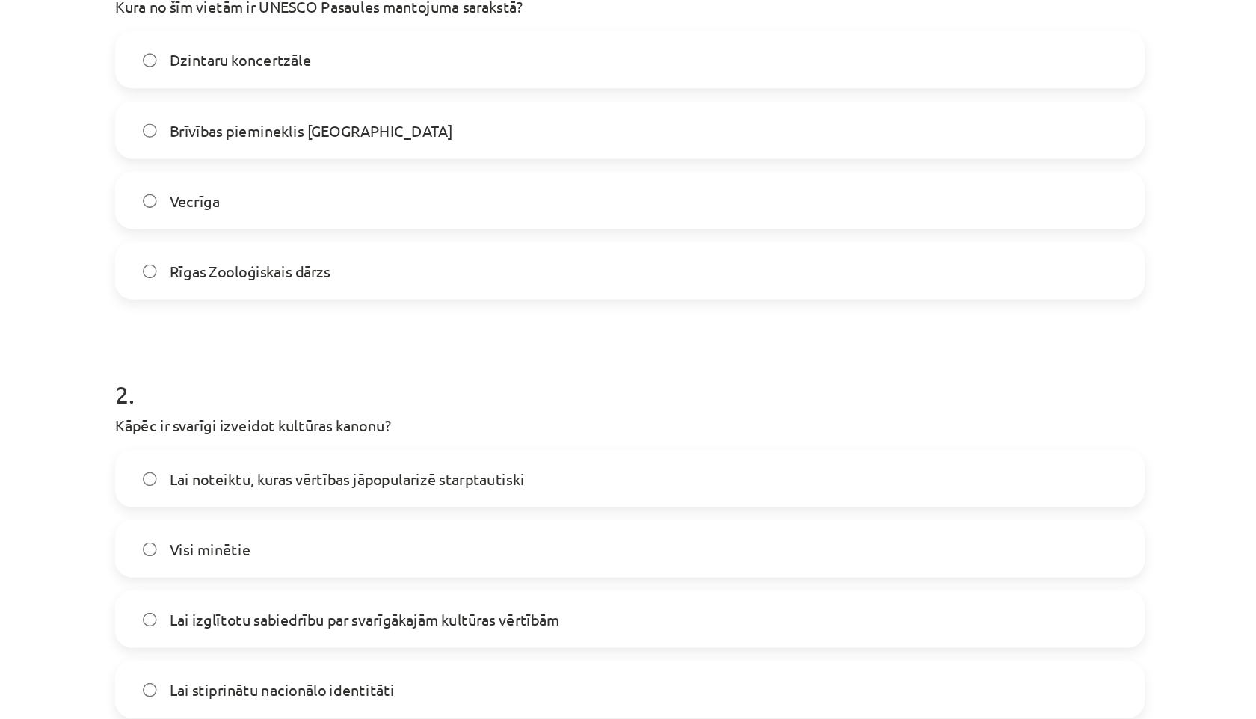
scroll to position [320, 0]
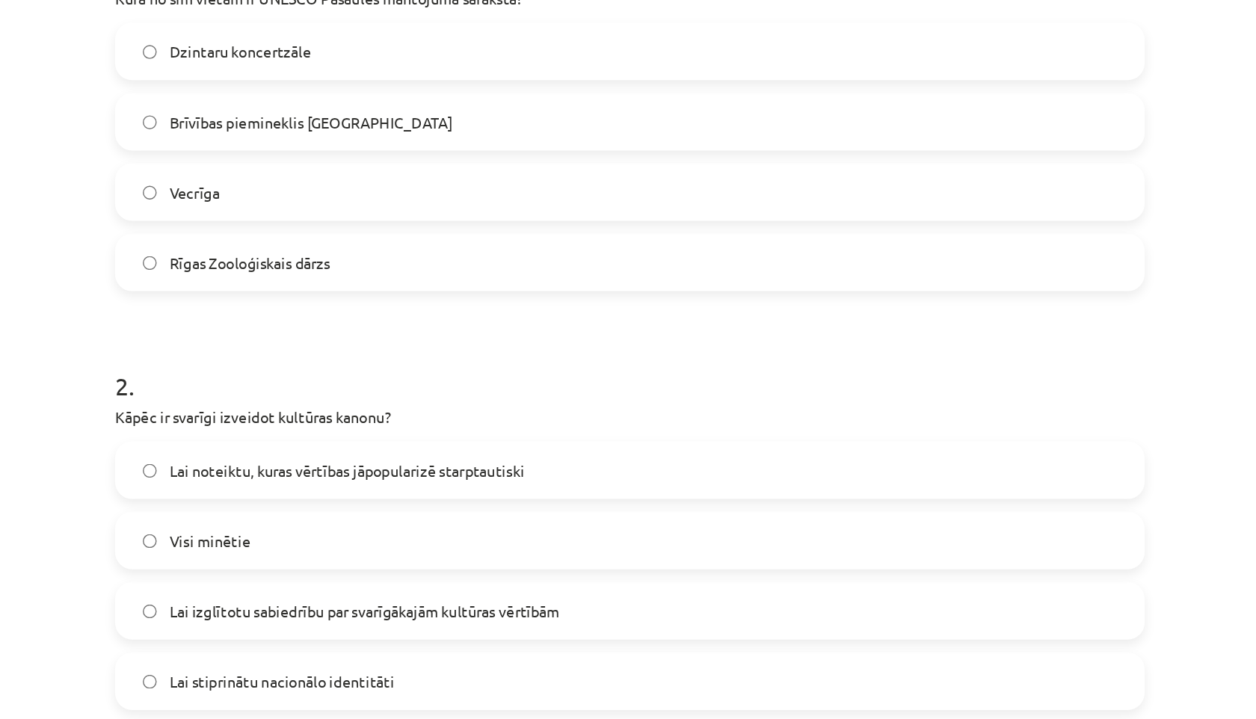
click at [244, 349] on div "Mācību tēma: Kultūras un mākslas i (vizuālā māksla) - 10. klases 4. ieskaites m…" at bounding box center [628, 359] width 1256 height 719
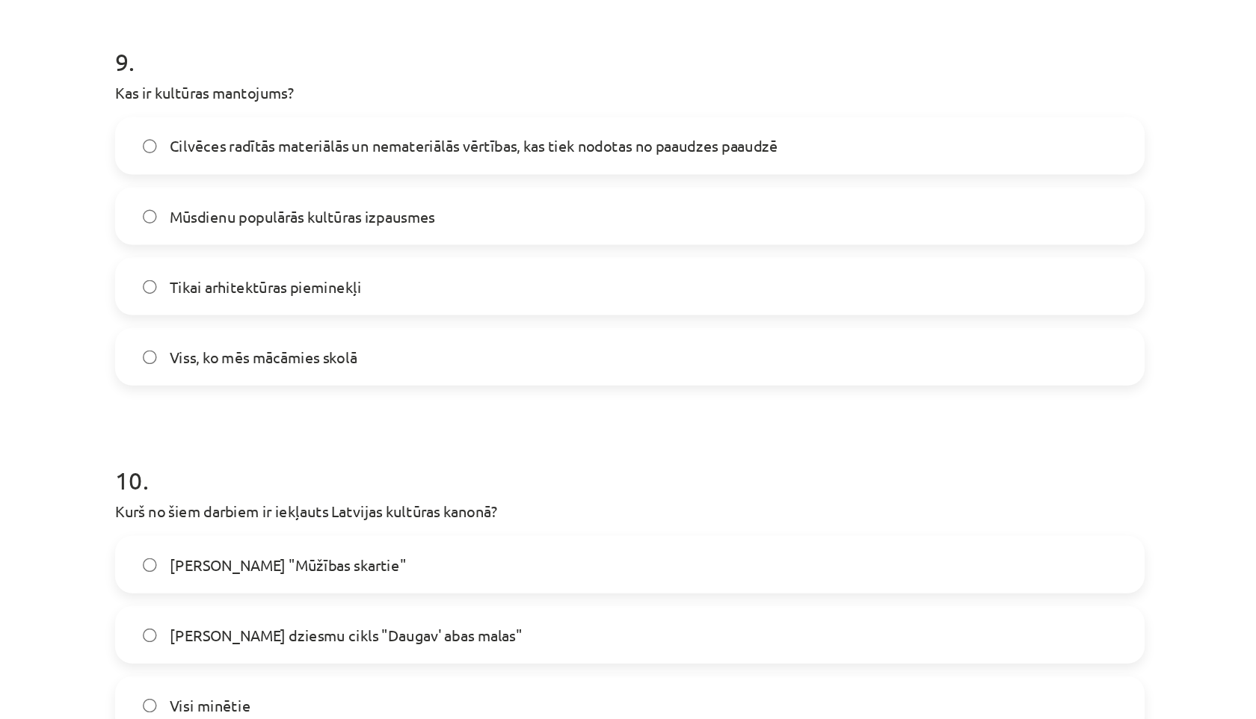
scroll to position [3027, 0]
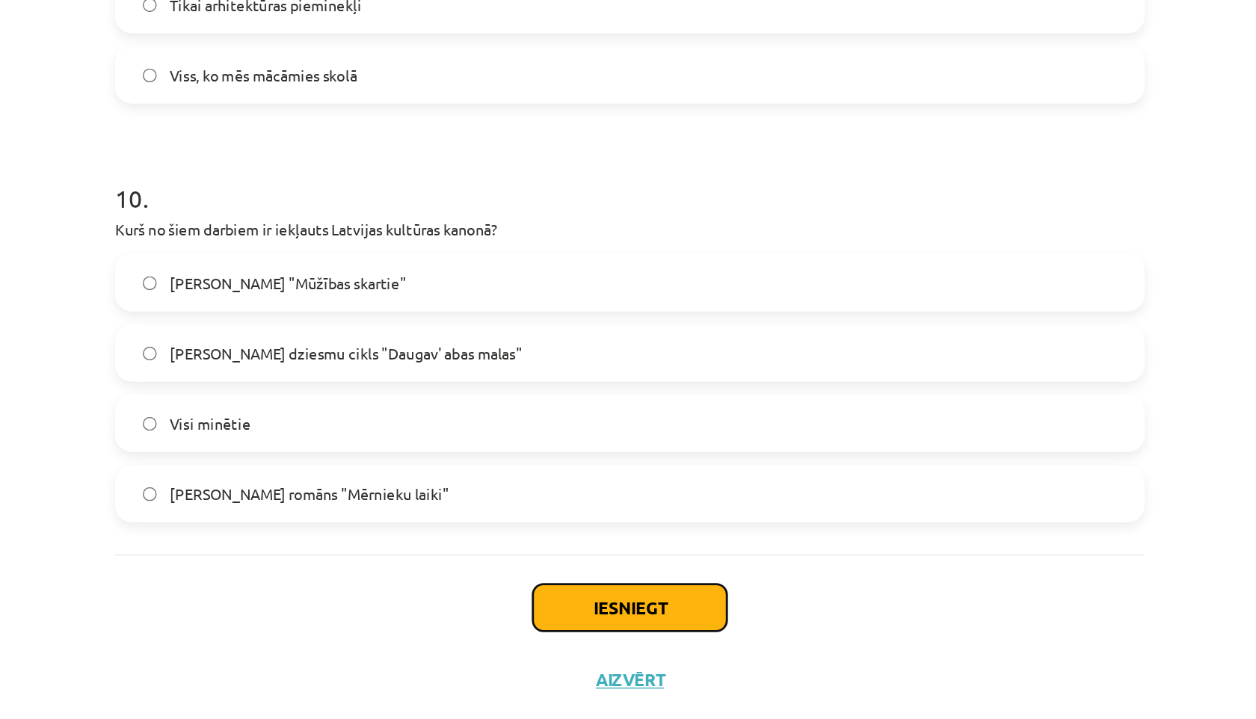
click at [588, 597] on button "Iesniegt" at bounding box center [628, 605] width 136 height 33
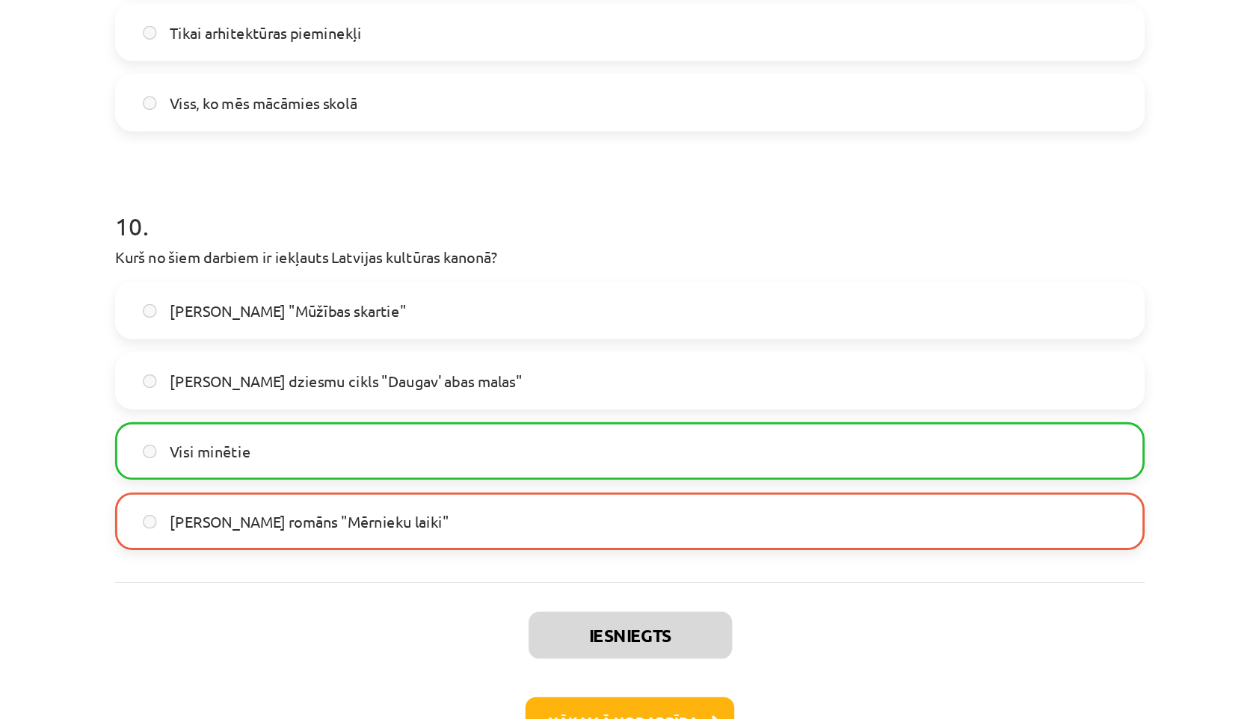
scroll to position [3074, 0]
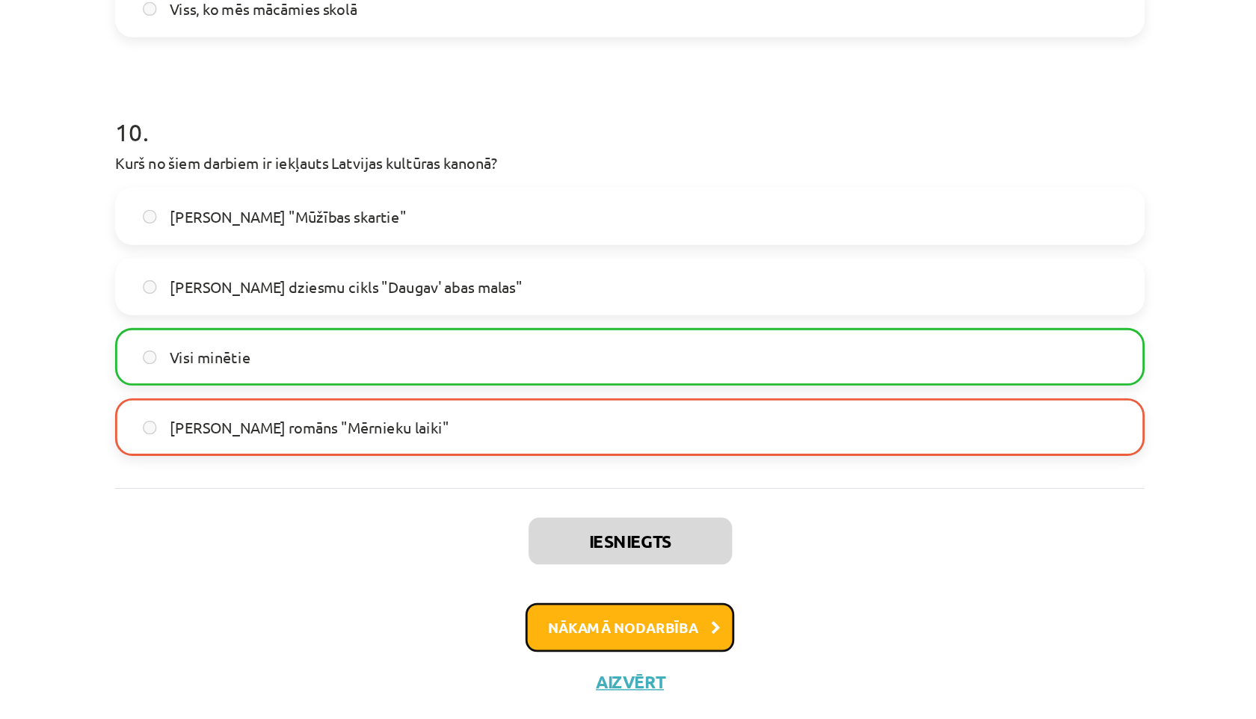
click at [582, 632] on button "Nākamā nodarbība" at bounding box center [628, 619] width 147 height 34
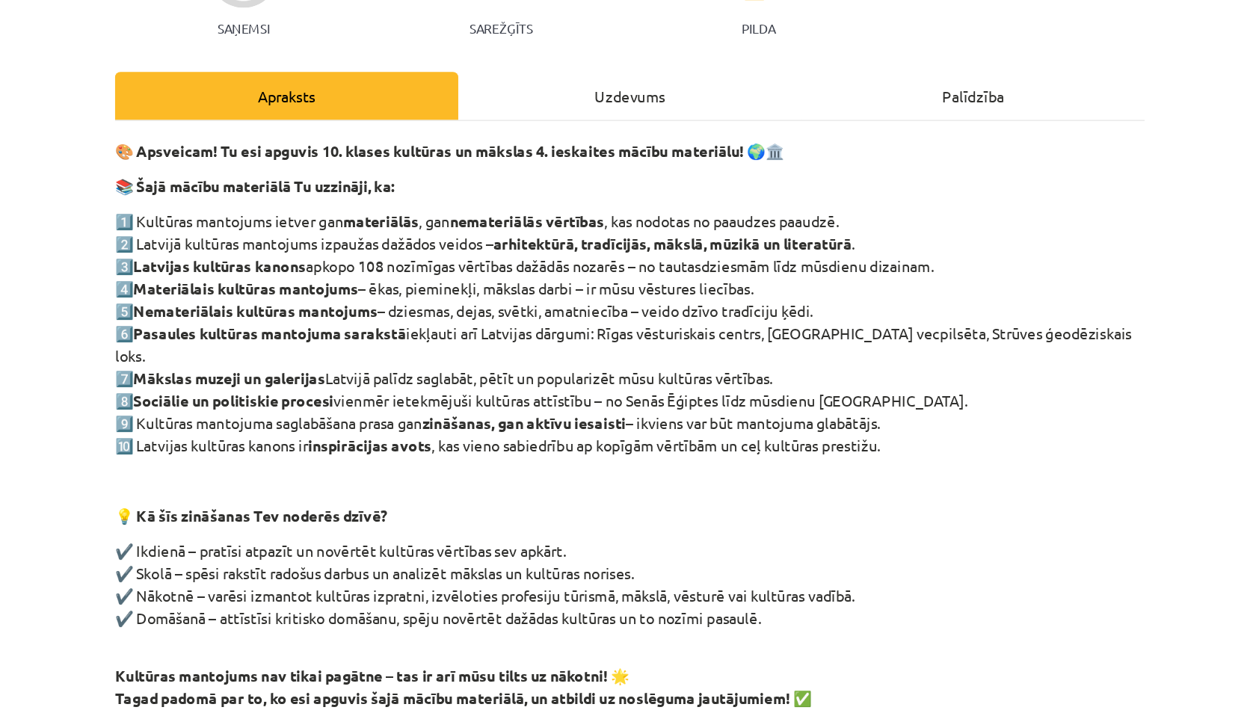
scroll to position [53, 0]
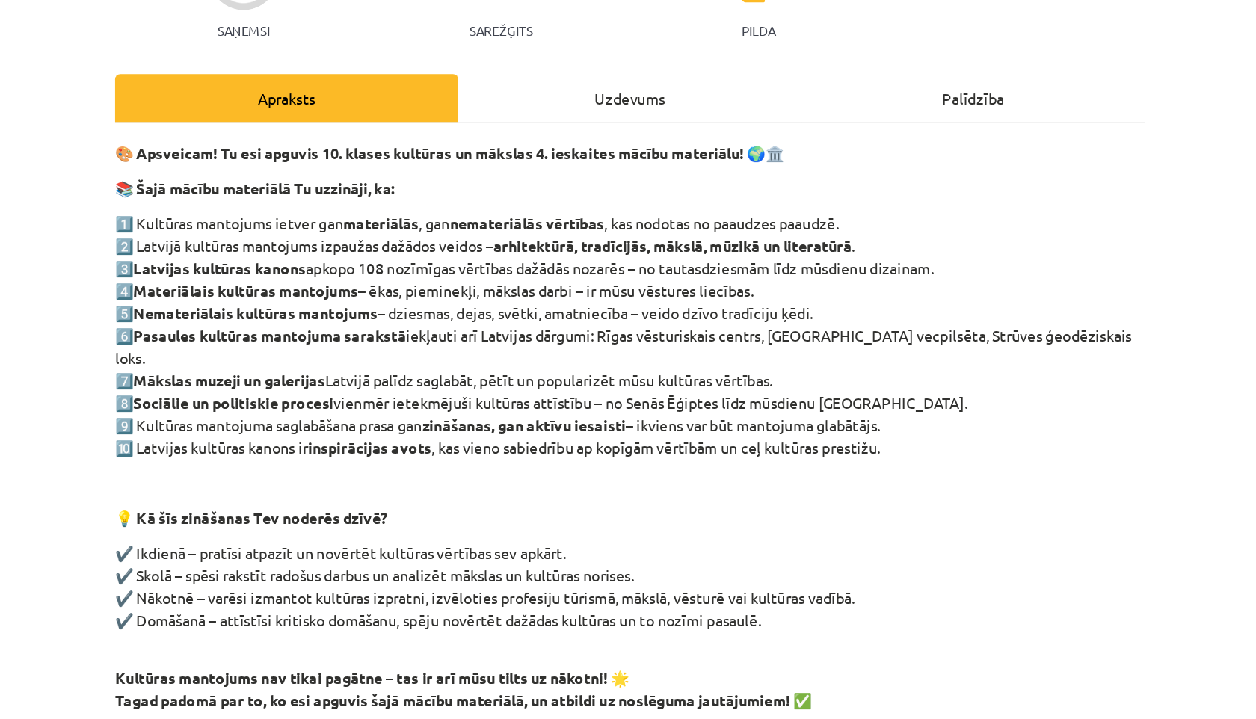
click at [846, 232] on div "🎨 Apsveicam! Tu esi apguvis 10. klases kultūras un mākslas 4. ieskaites mācību …" at bounding box center [628, 414] width 722 height 399
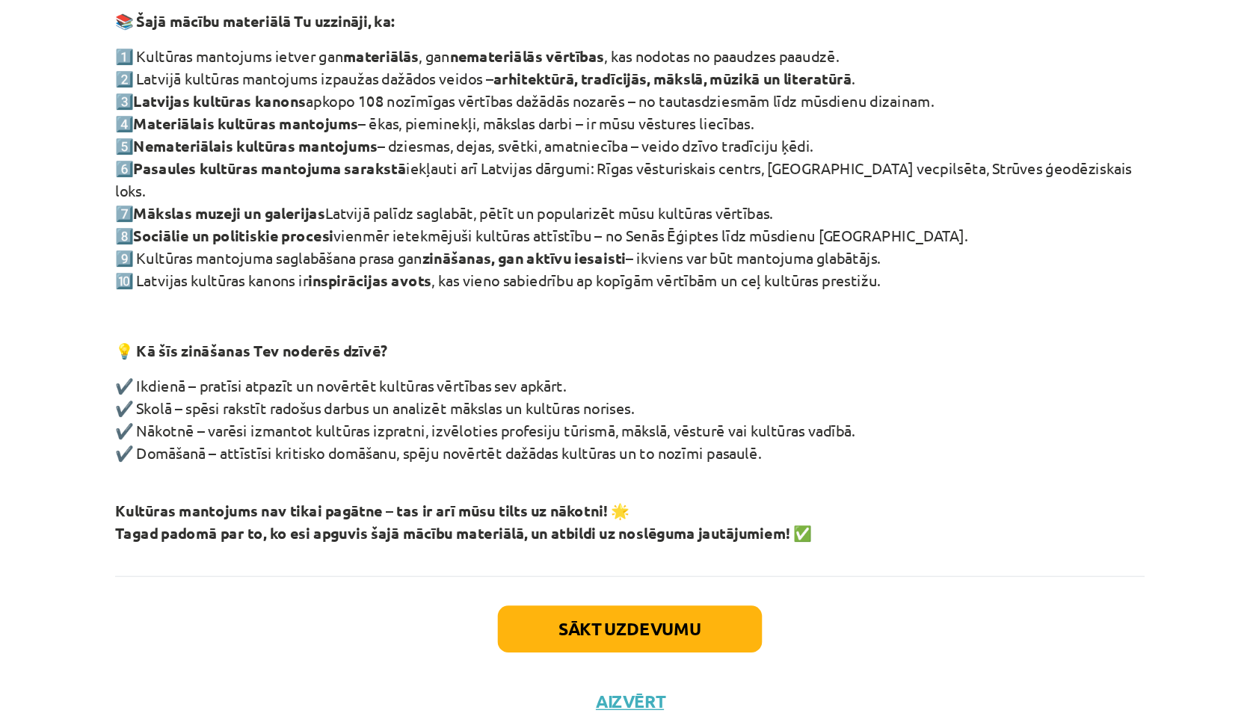
scroll to position [0, 0]
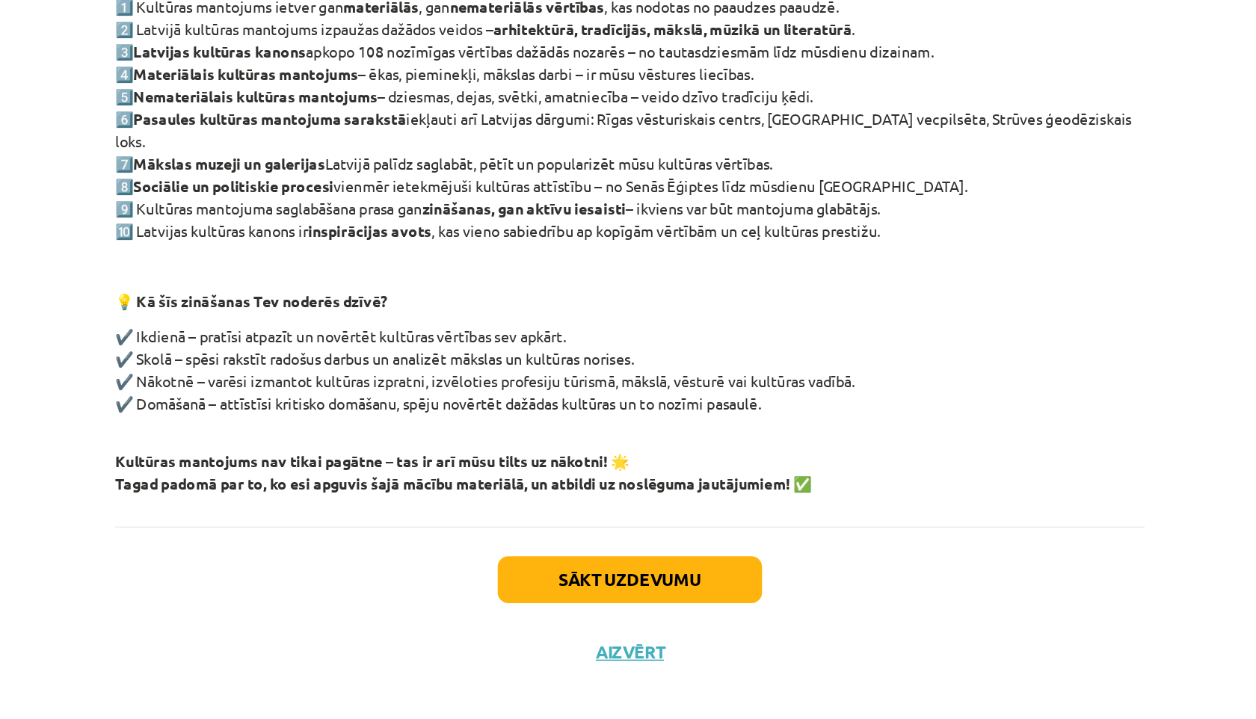
click at [615, 586] on div "Sākt uzdevumu Aizvērt" at bounding box center [628, 636] width 722 height 105
click at [609, 605] on button "Sākt uzdevumu" at bounding box center [627, 621] width 185 height 33
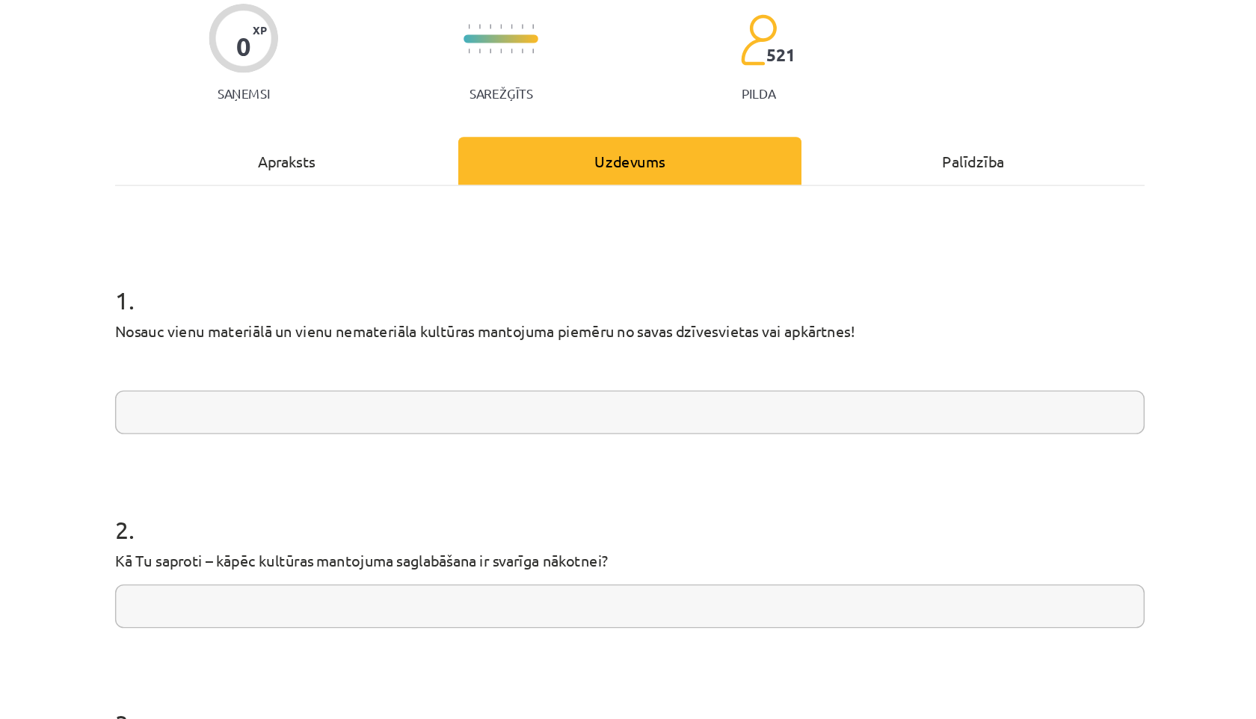
scroll to position [127, 0]
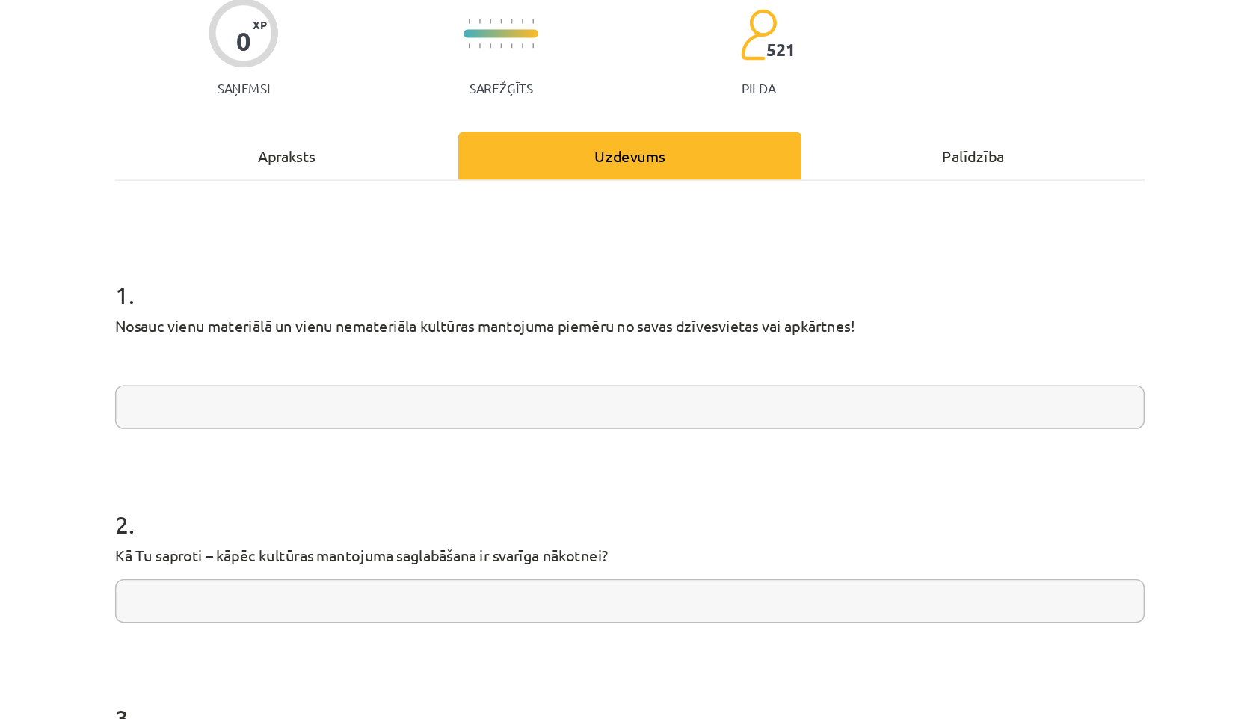
click at [296, 282] on input "text" at bounding box center [628, 286] width 722 height 31
click at [520, 292] on input "**********" at bounding box center [628, 286] width 722 height 31
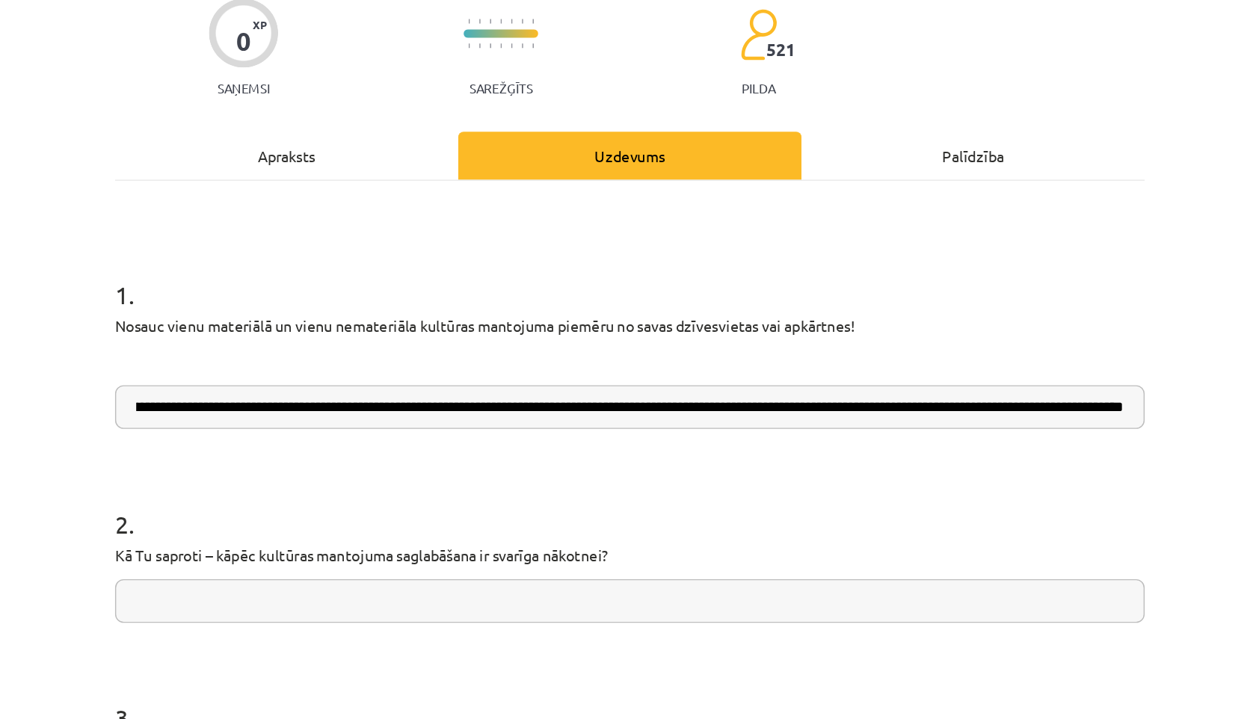
scroll to position [0, 1340]
click at [464, 286] on input "**********" at bounding box center [628, 286] width 722 height 31
click at [727, 286] on input "**********" at bounding box center [628, 286] width 722 height 31
click at [964, 293] on input "**********" at bounding box center [628, 286] width 722 height 31
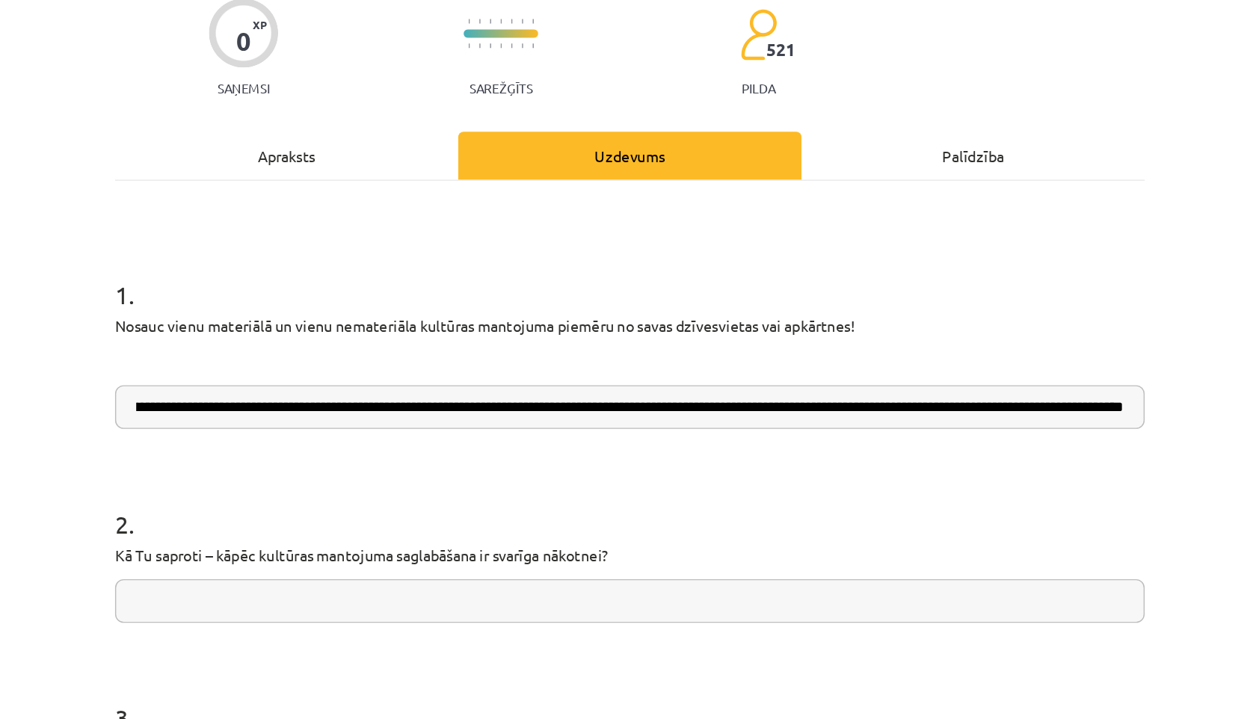
click at [958, 293] on input "**********" at bounding box center [628, 286] width 722 height 31
type input "**********"
click at [969, 285] on input "**********" at bounding box center [628, 286] width 722 height 31
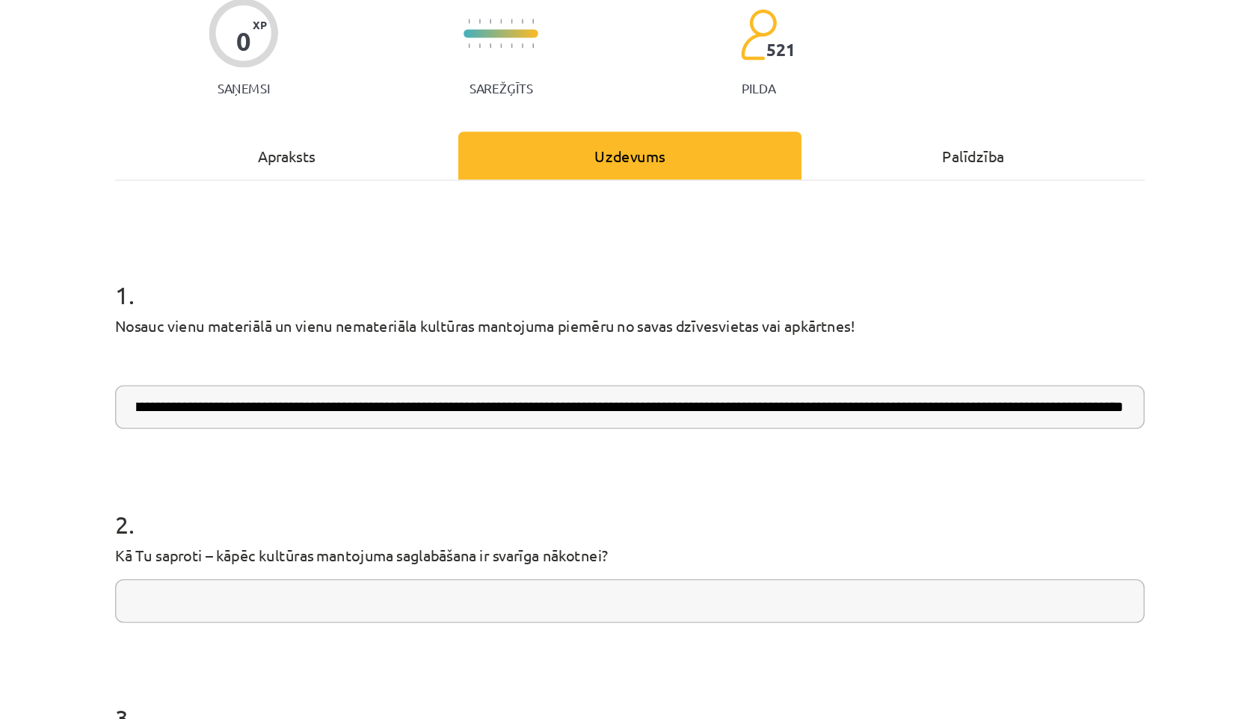
click at [968, 285] on input "**********" at bounding box center [628, 286] width 722 height 31
click at [967, 285] on input "**********" at bounding box center [628, 286] width 722 height 31
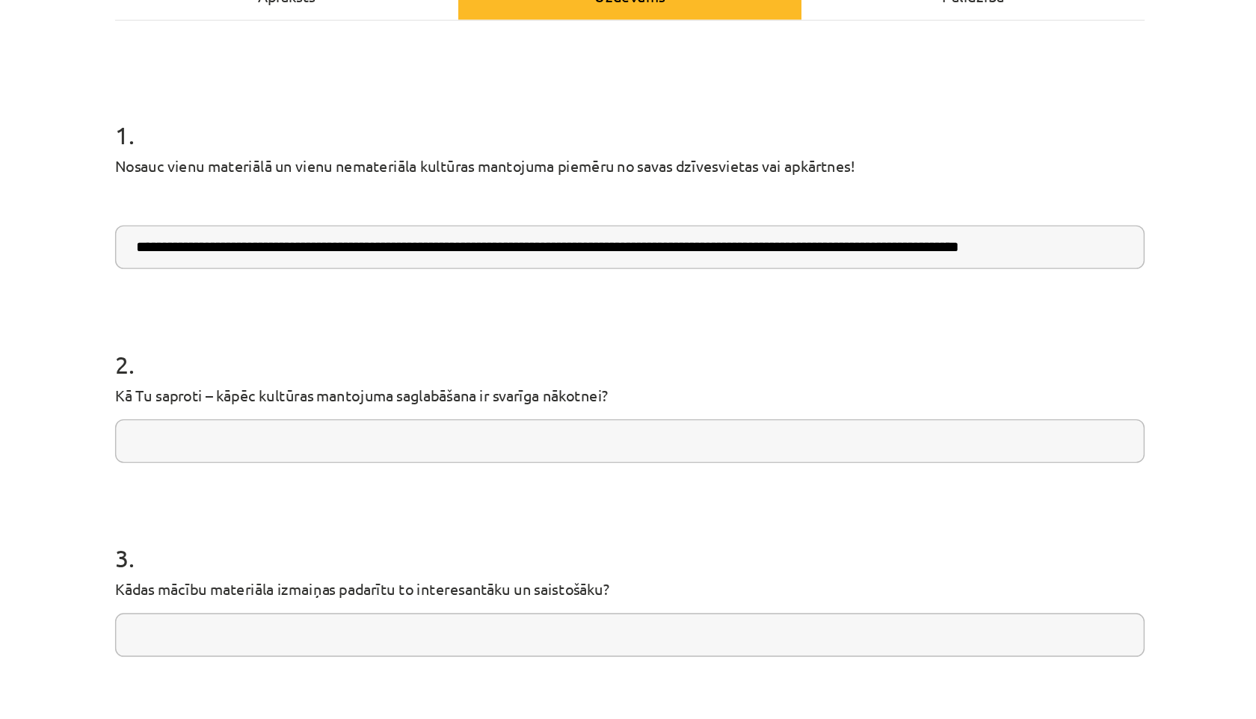
scroll to position [241, 0]
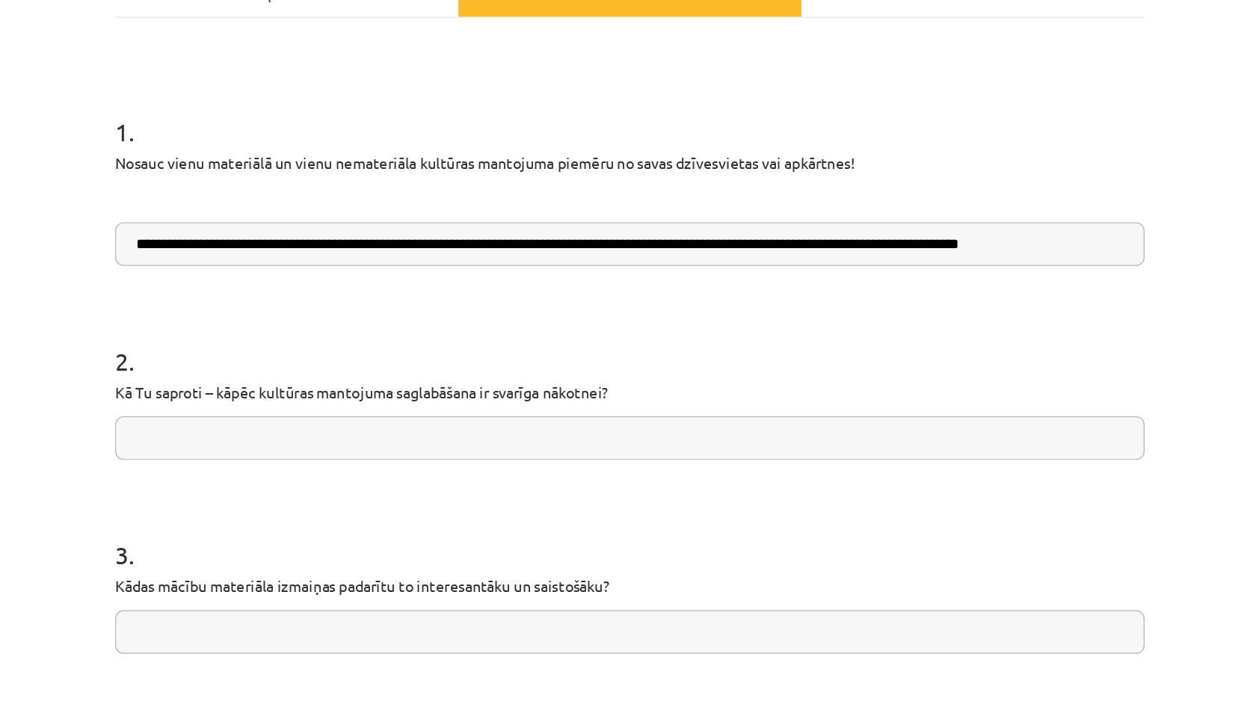
type input "**********"
click at [895, 310] on input "text" at bounding box center [628, 307] width 722 height 31
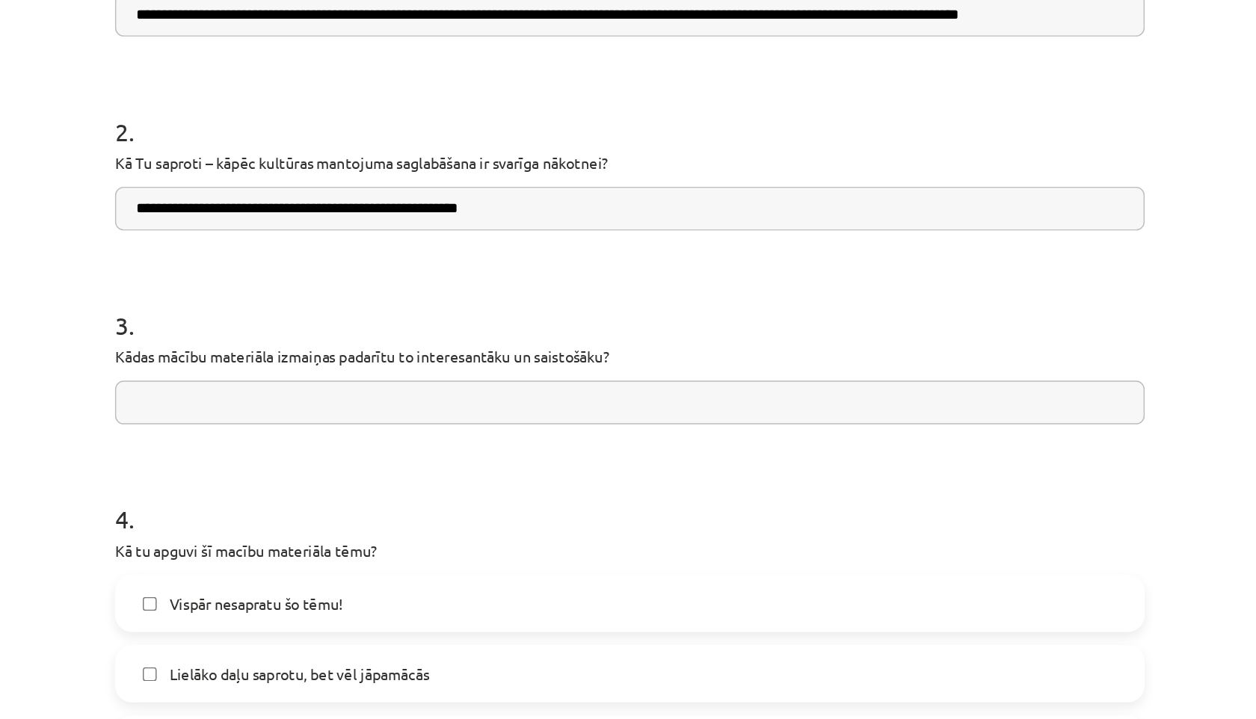
scroll to position [399, 0]
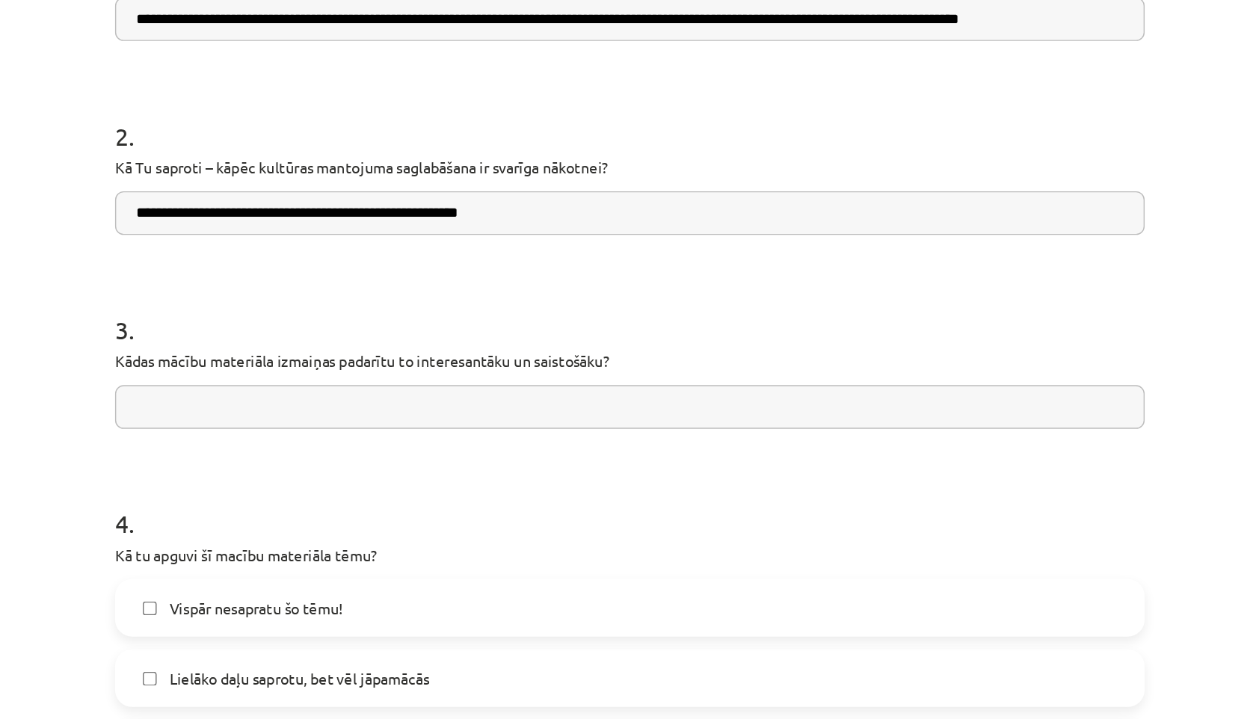
type input "**********"
click at [771, 295] on input "text" at bounding box center [628, 286] width 722 height 31
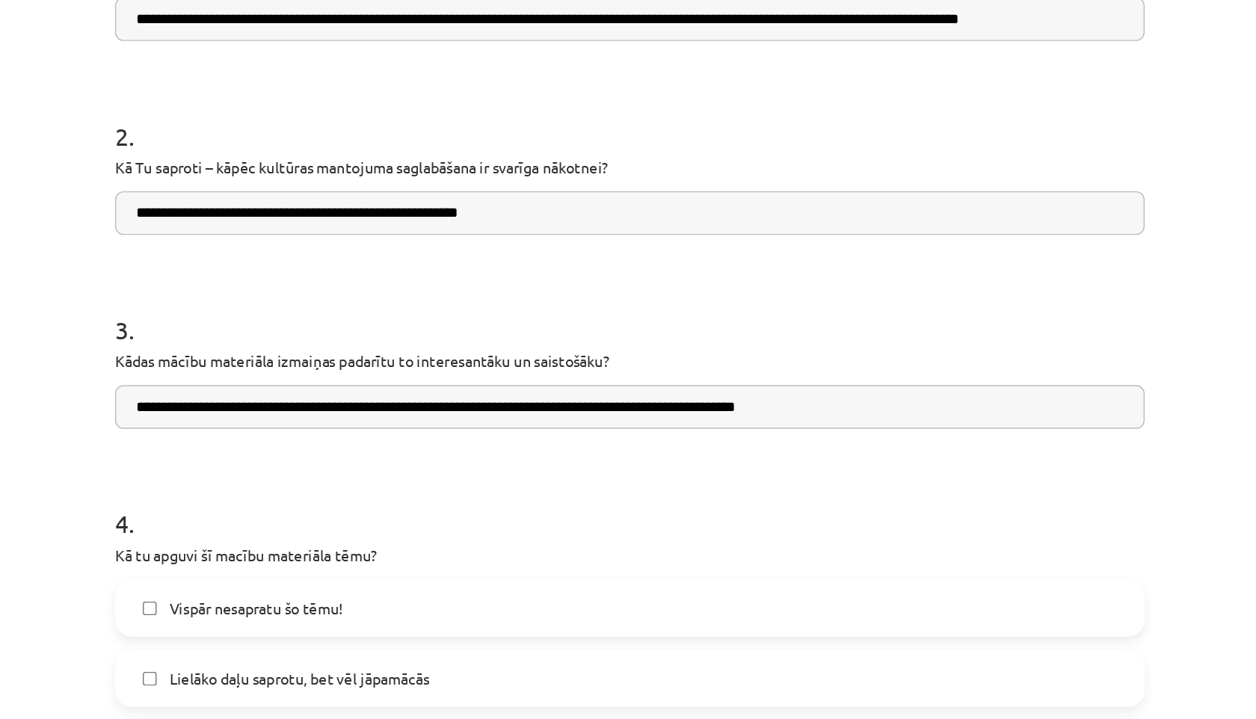
click at [706, 286] on input "**********" at bounding box center [628, 286] width 722 height 31
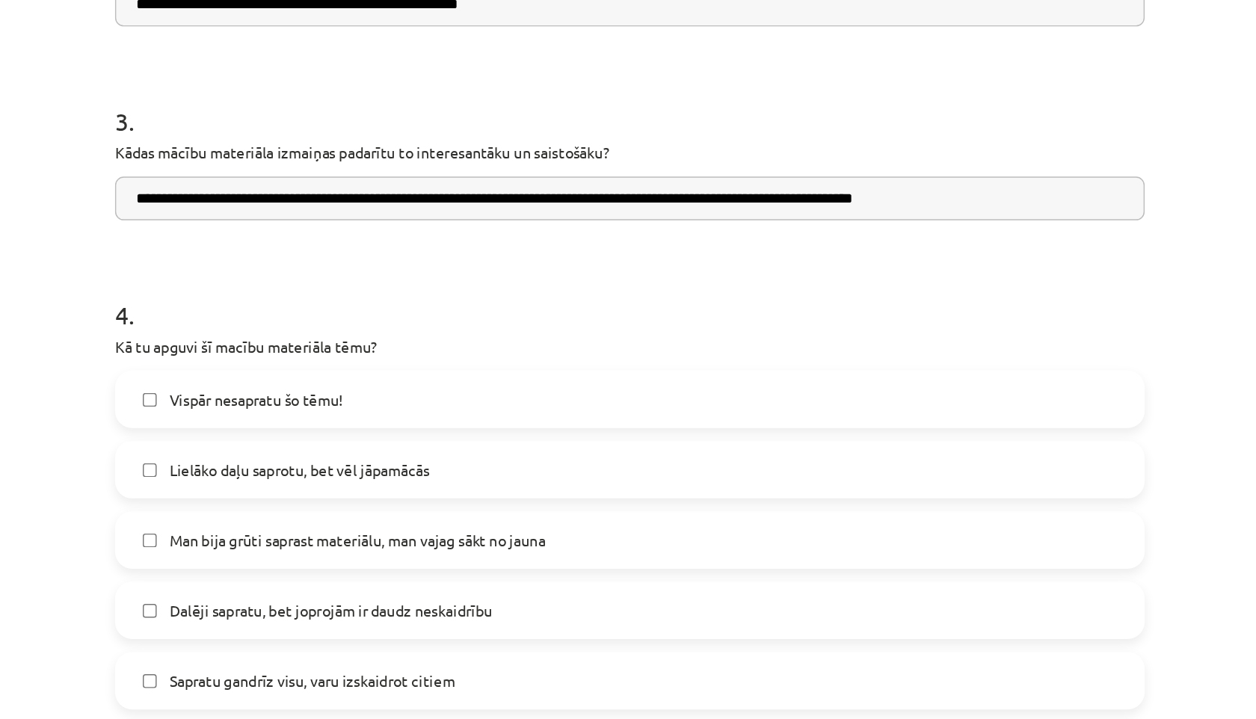
scroll to position [547, 0]
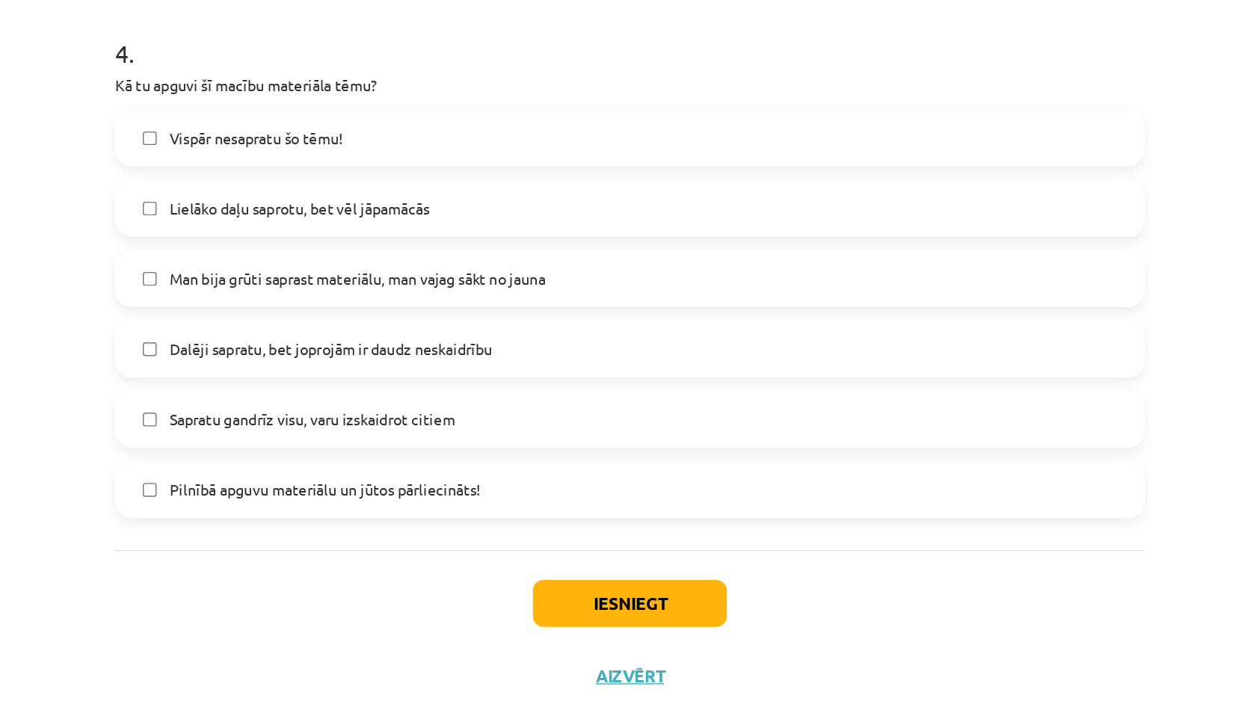
type input "**********"
click at [587, 606] on button "Iesniegt" at bounding box center [628, 605] width 136 height 33
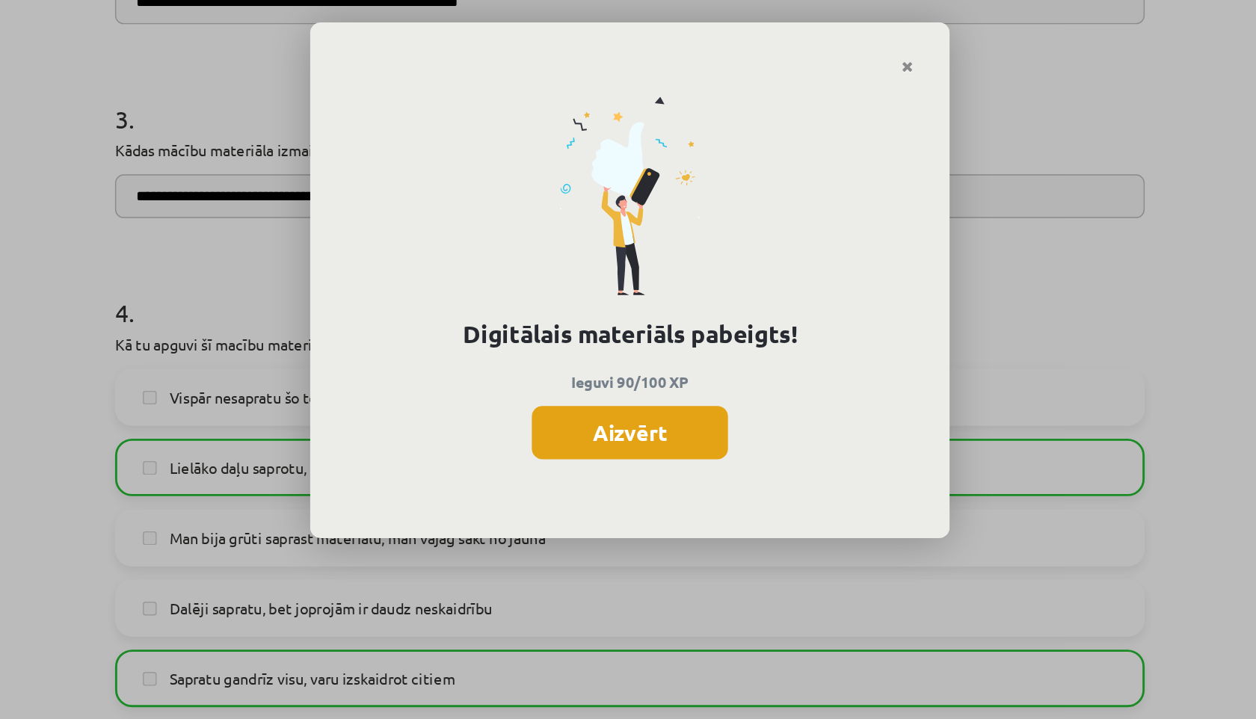
click at [612, 301] on button "Aizvērt" at bounding box center [628, 303] width 138 height 37
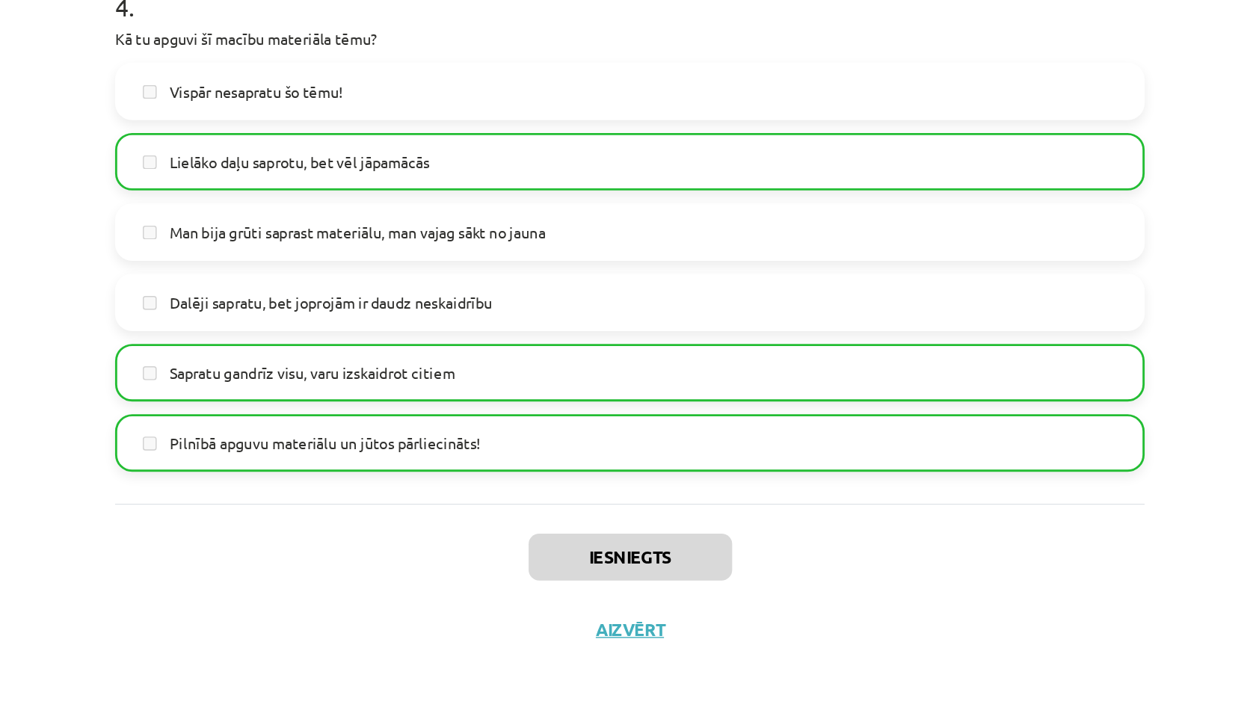
scroll to position [943, 0]
click at [615, 659] on button "Aizvērt" at bounding box center [628, 656] width 57 height 15
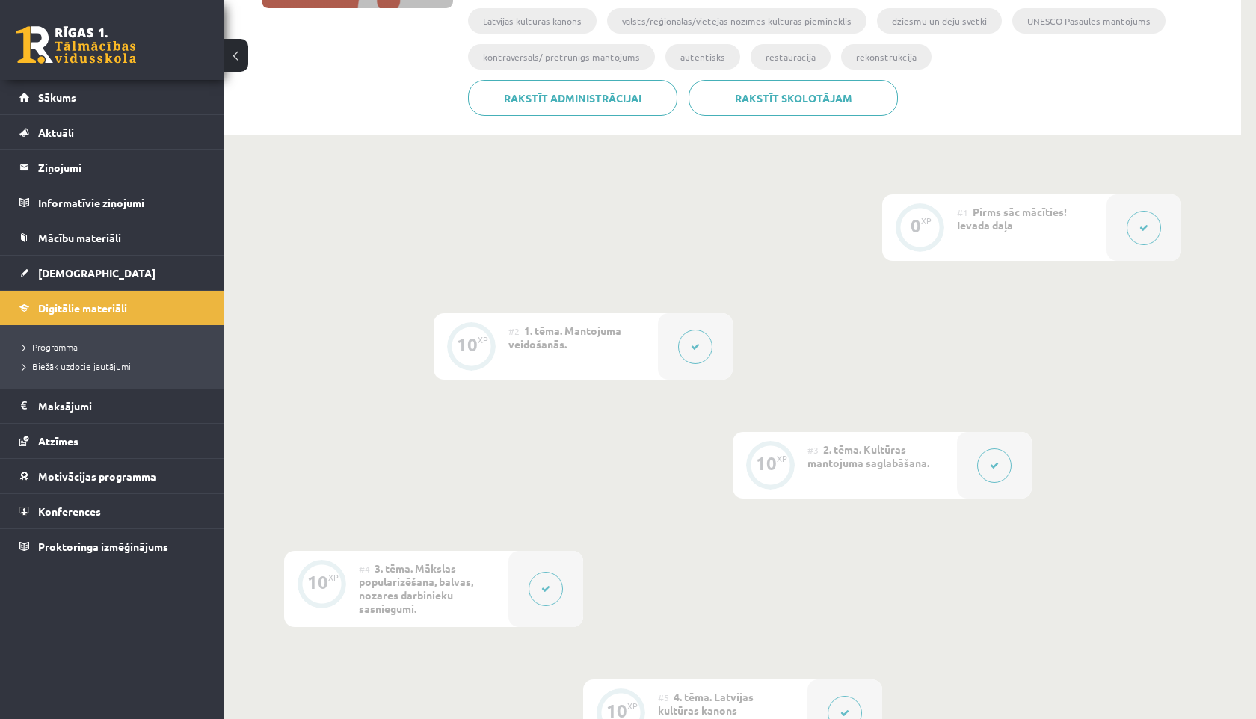
scroll to position [0, 0]
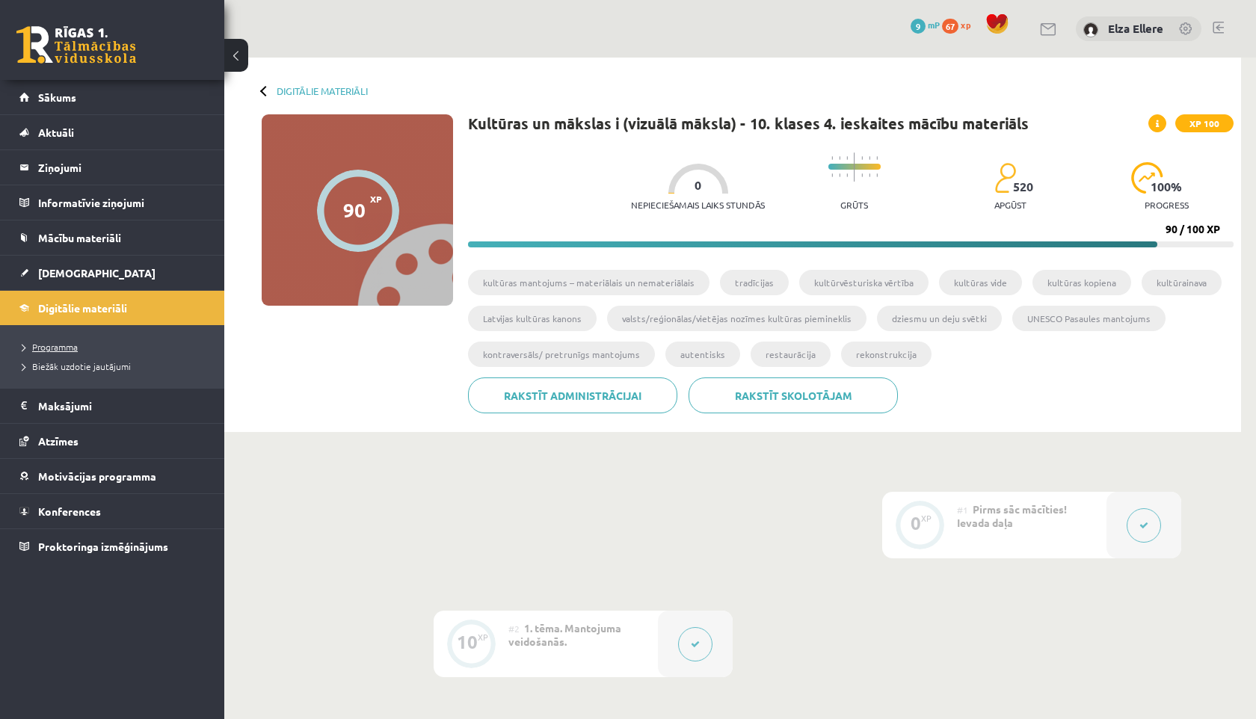
click at [127, 342] on link "Programma" at bounding box center [115, 346] width 187 height 13
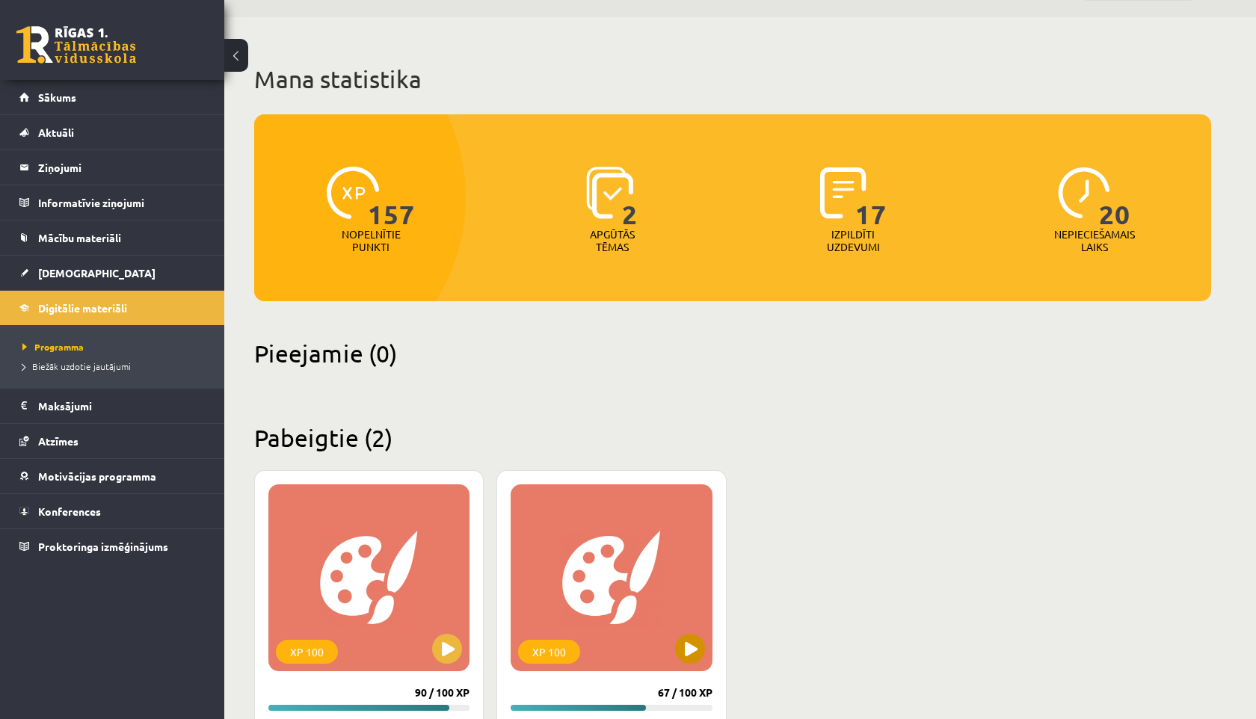
scroll to position [28, 0]
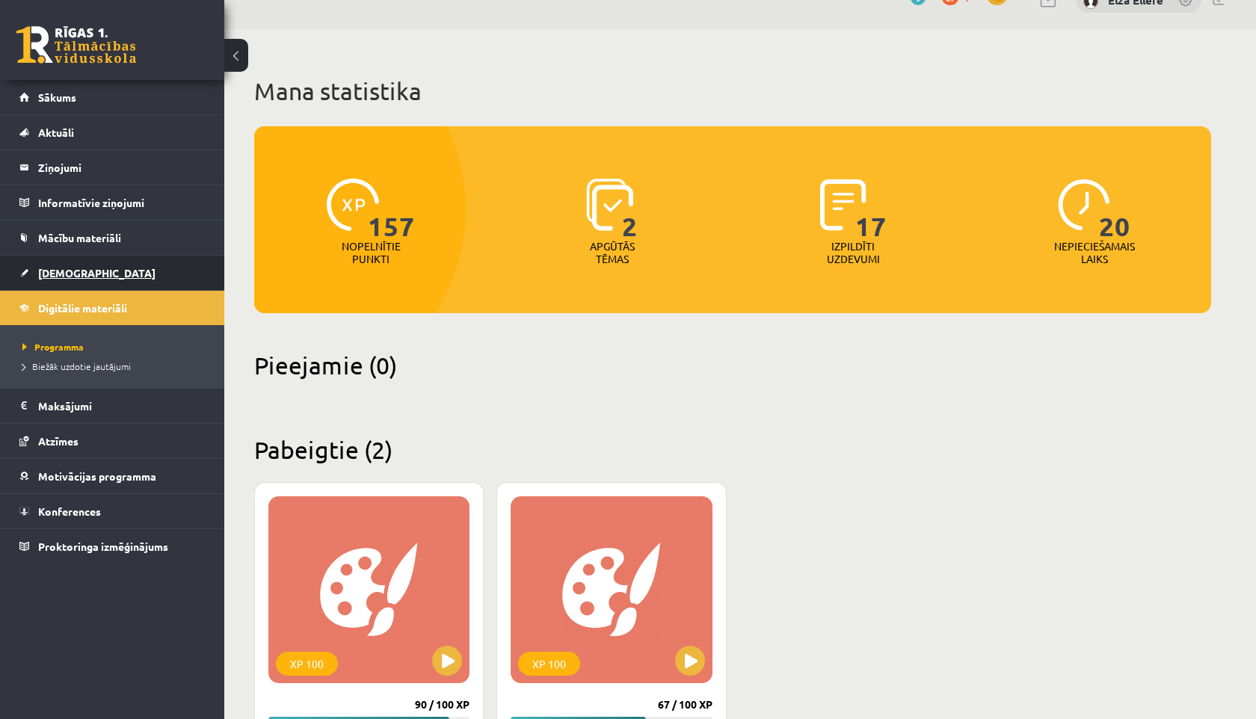
click at [93, 270] on link "[DEMOGRAPHIC_DATA]" at bounding box center [112, 273] width 186 height 34
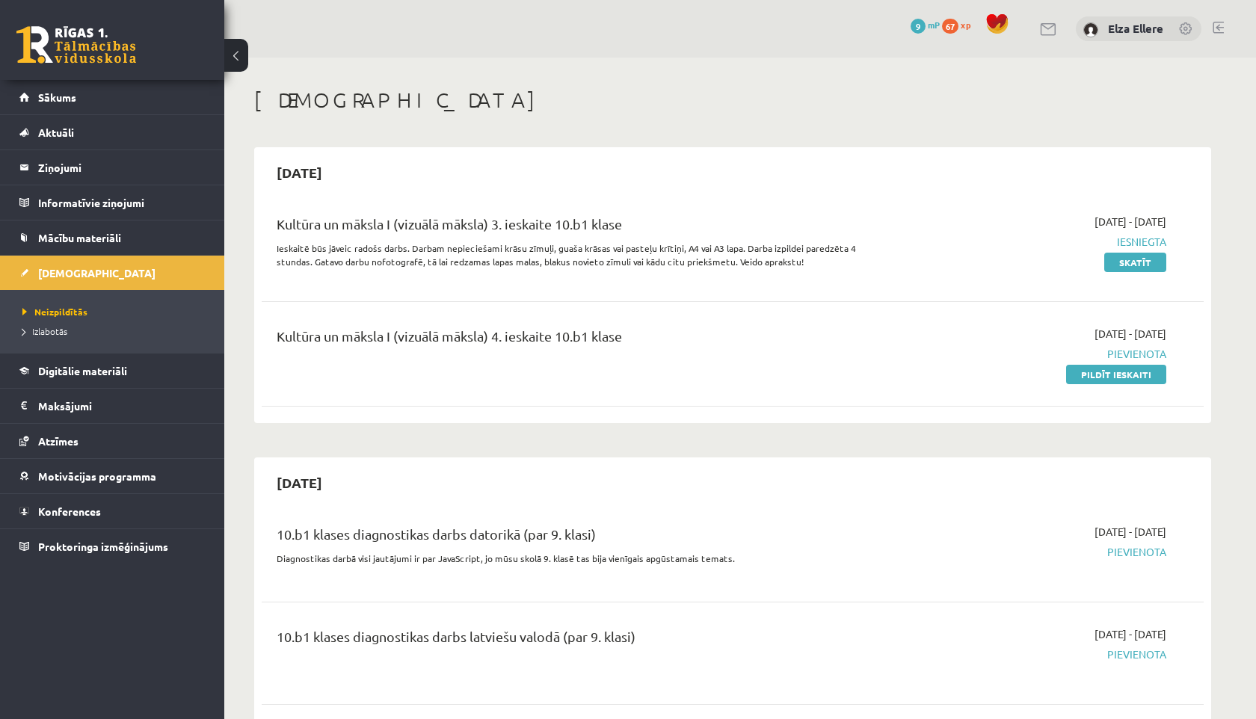
click at [592, 367] on div "Kultūra un māksla I (vizuālā māksla) 4. ieskaite 10.b1 klase" at bounding box center [569, 354] width 608 height 56
